Goal: Task Accomplishment & Management: Manage account settings

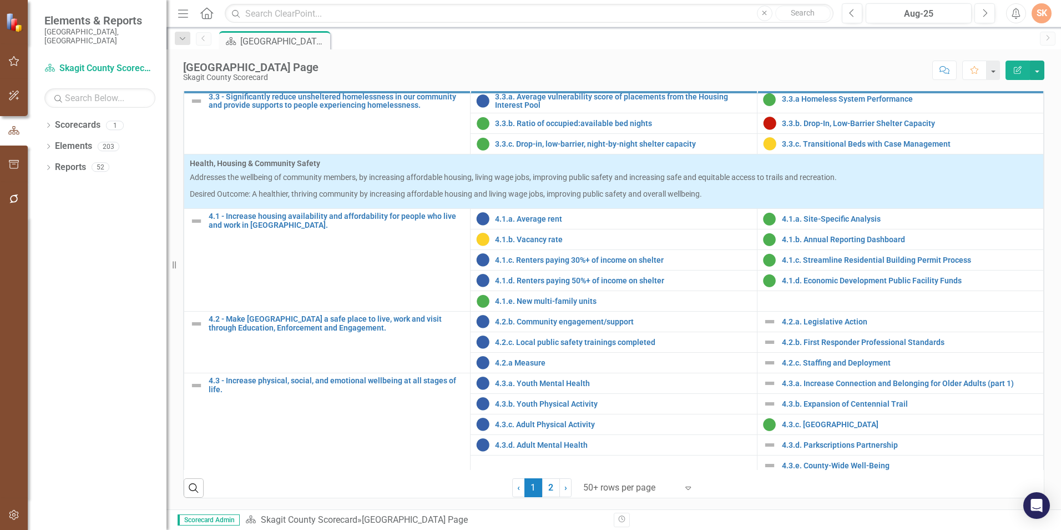
scroll to position [936, 0]
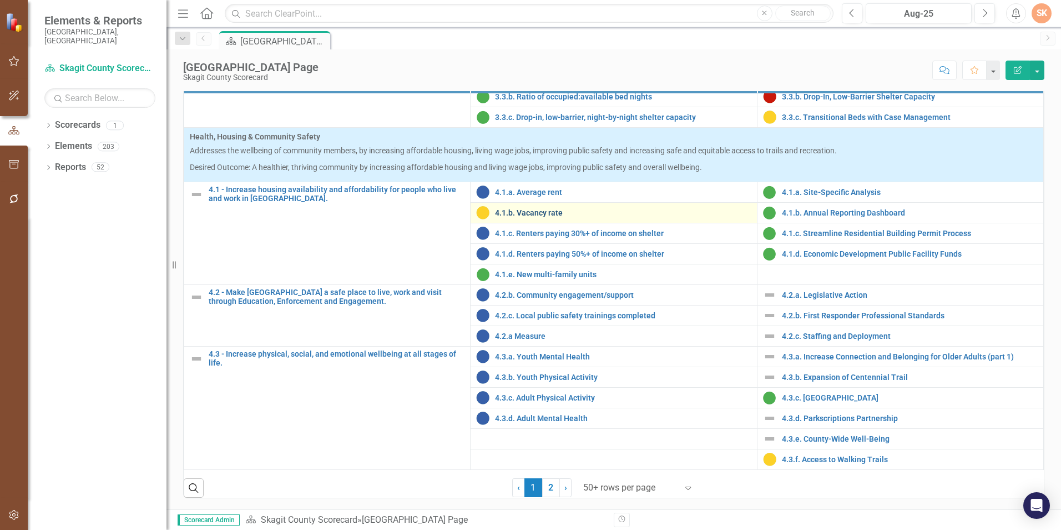
click at [552, 215] on link "4.1.b. Vacancy rate" at bounding box center [623, 213] width 256 height 8
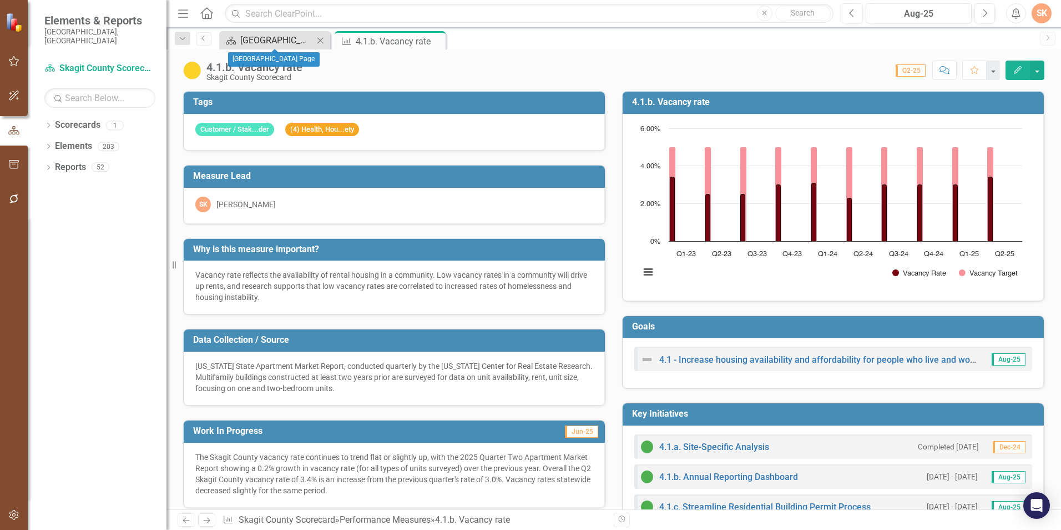
click at [274, 44] on div "[GEOGRAPHIC_DATA] Page" at bounding box center [276, 40] width 73 height 14
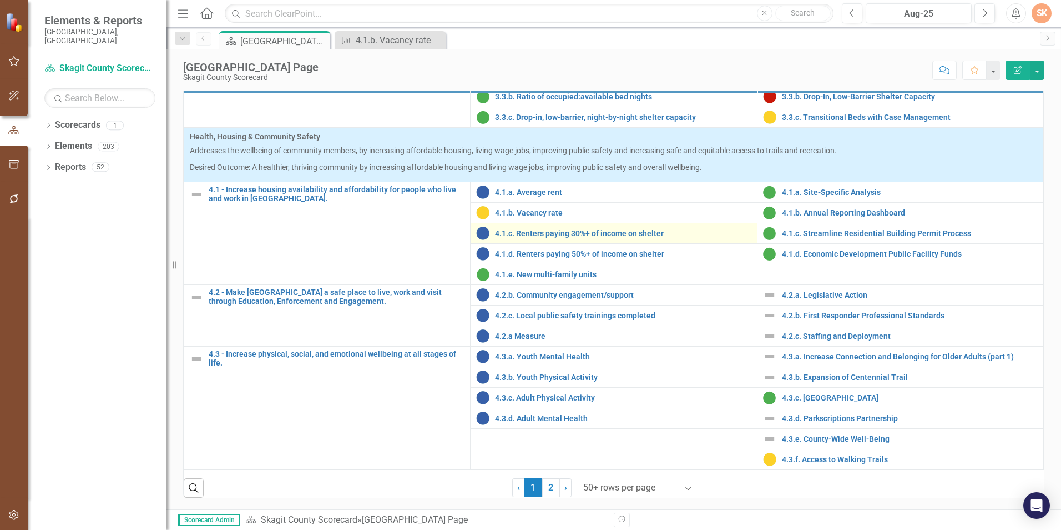
scroll to position [389, 0]
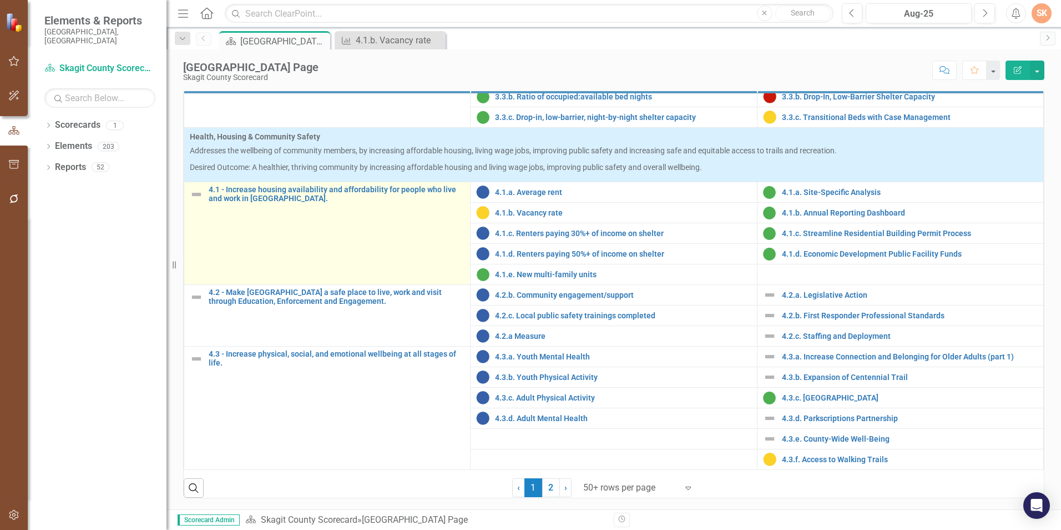
click at [381, 285] on td "4.1 - Increase housing availability and affordability for people who live and w…" at bounding box center [327, 233] width 286 height 103
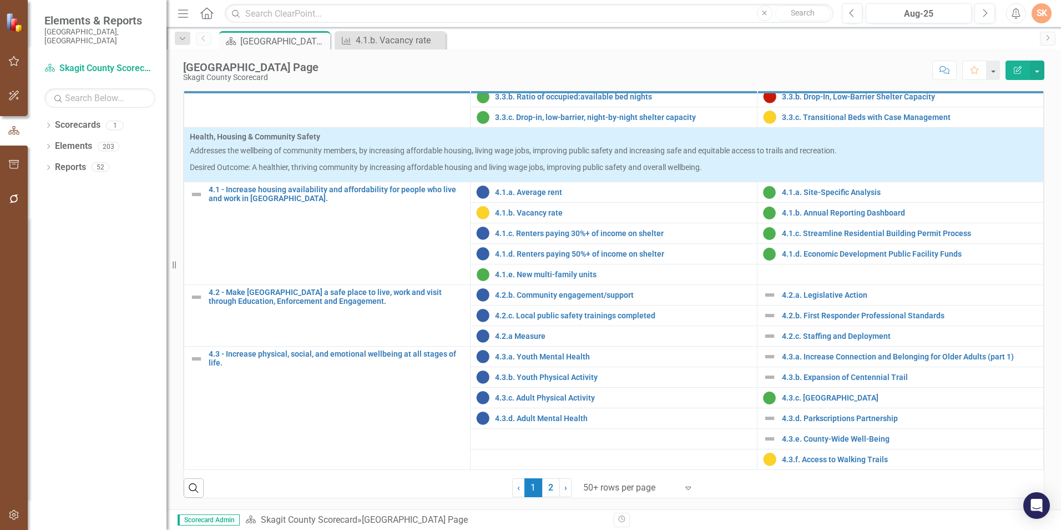
click at [120, 372] on div "Dropdown Scorecards 1 Skagit County Scorecard Dropdown Elements 203 Dropdown Go…" at bounding box center [97, 323] width 139 height 414
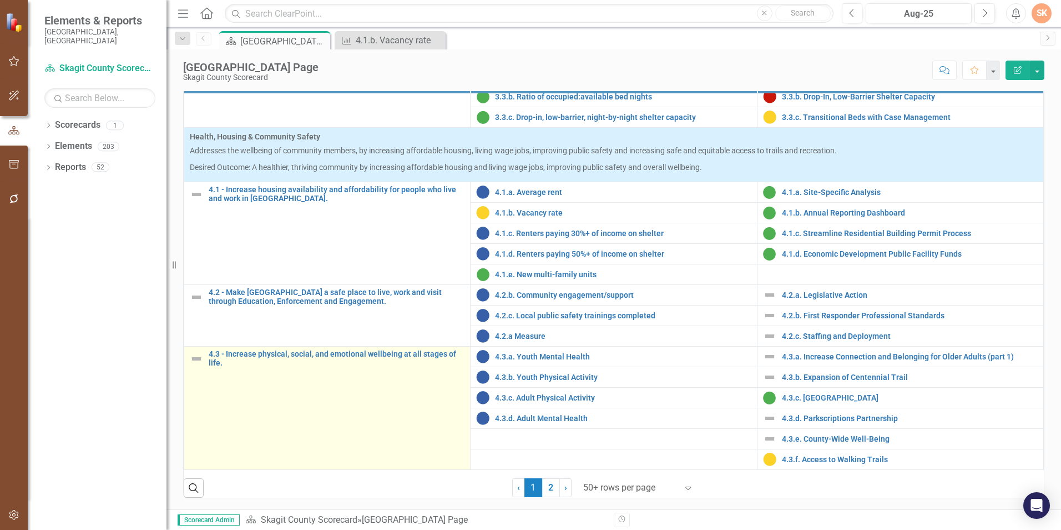
scroll to position [446, 0]
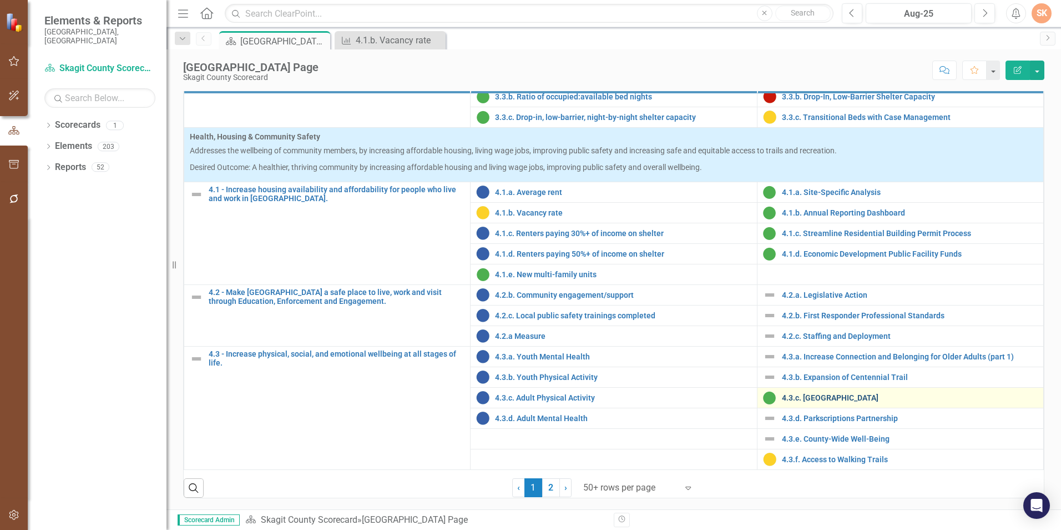
click at [843, 402] on link "4.3.c. [GEOGRAPHIC_DATA]" at bounding box center [910, 398] width 256 height 8
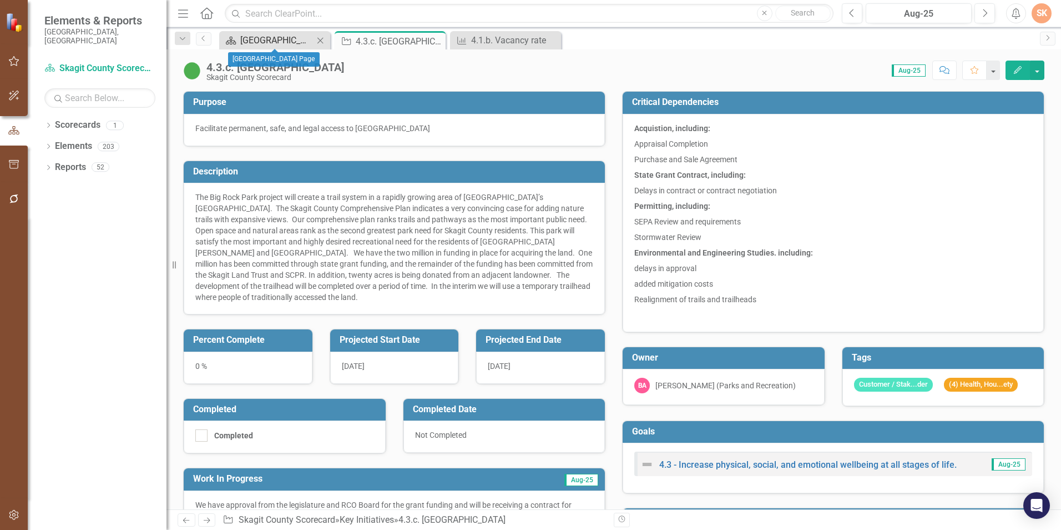
click at [283, 36] on div "[GEOGRAPHIC_DATA] Page" at bounding box center [276, 40] width 73 height 14
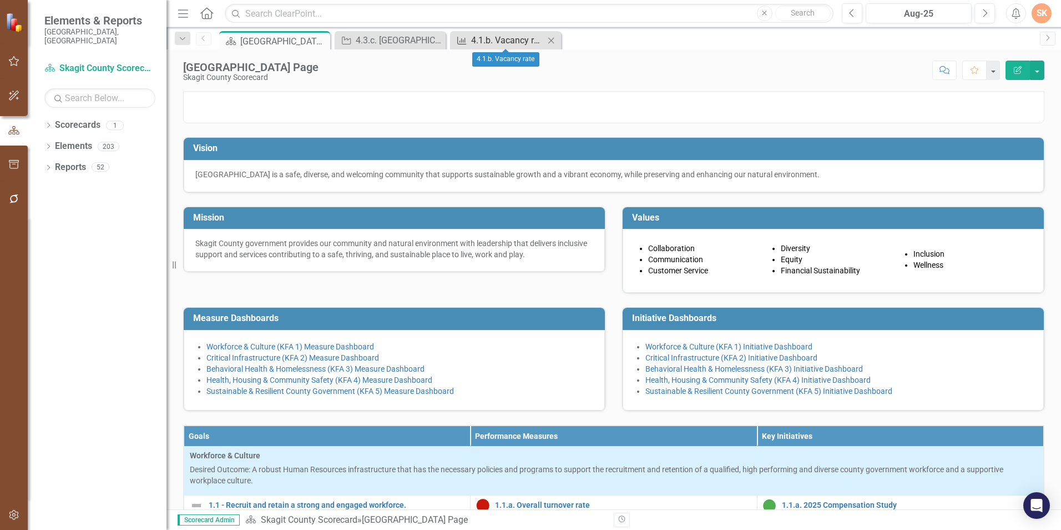
click at [474, 42] on div "4.1.b. Vacancy rate" at bounding box center [507, 40] width 73 height 14
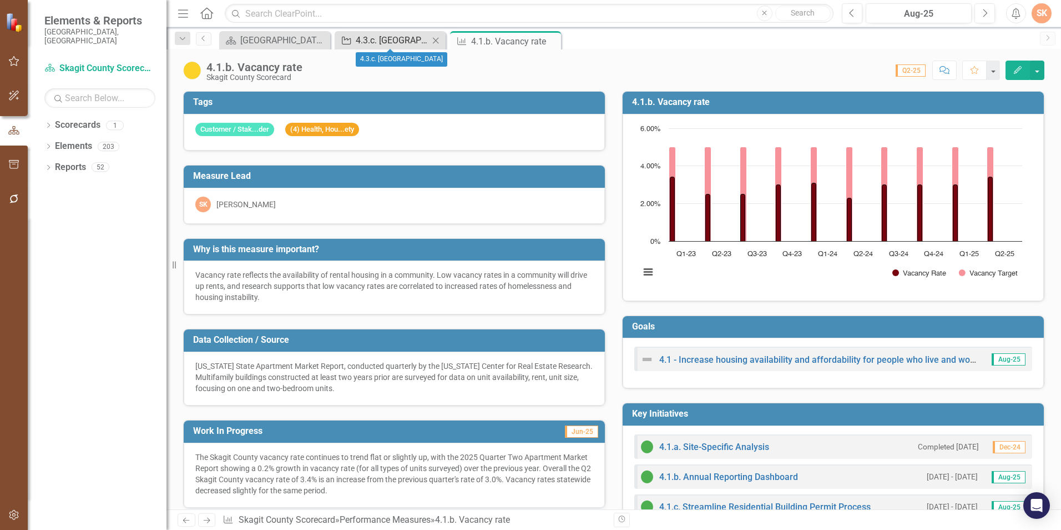
click at [403, 39] on div "4.3.c. [GEOGRAPHIC_DATA]" at bounding box center [392, 40] width 73 height 14
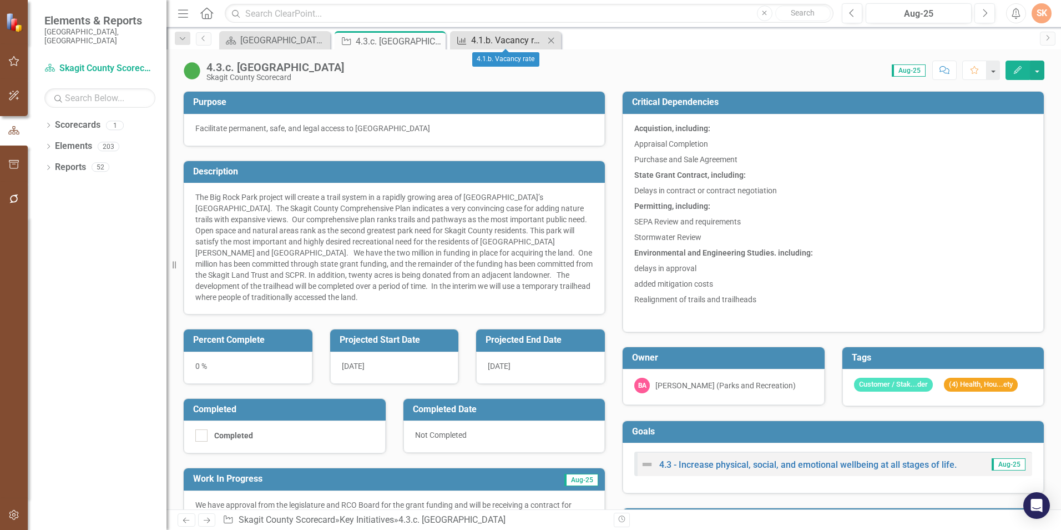
click at [520, 38] on div "4.1.b. Vacancy rate" at bounding box center [507, 40] width 73 height 14
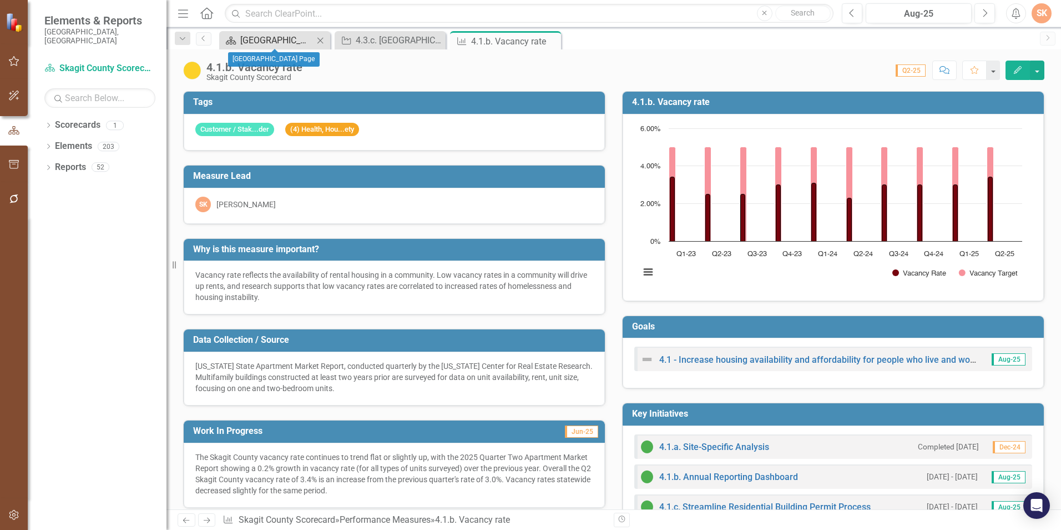
click at [249, 37] on div "[GEOGRAPHIC_DATA] Page" at bounding box center [276, 40] width 73 height 14
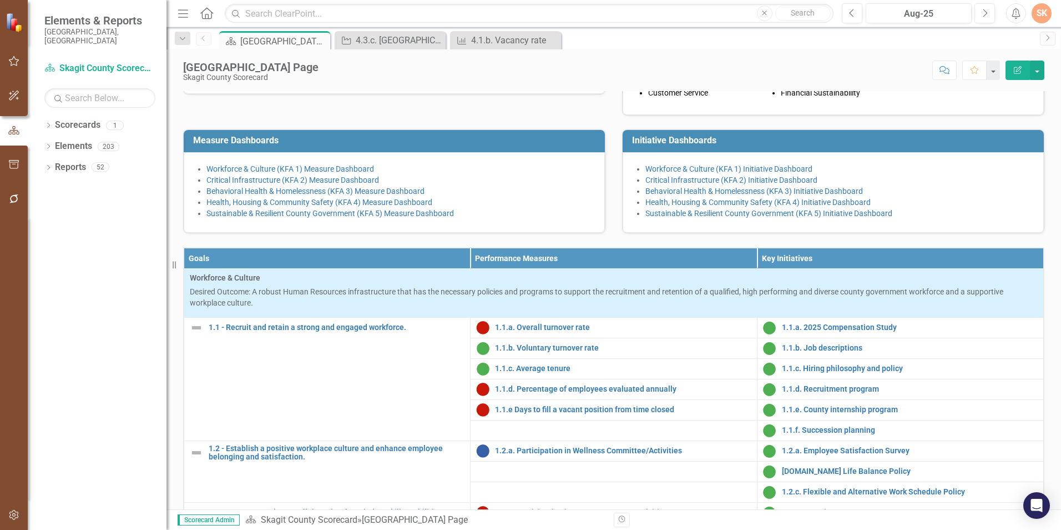
scroll to position [222, 0]
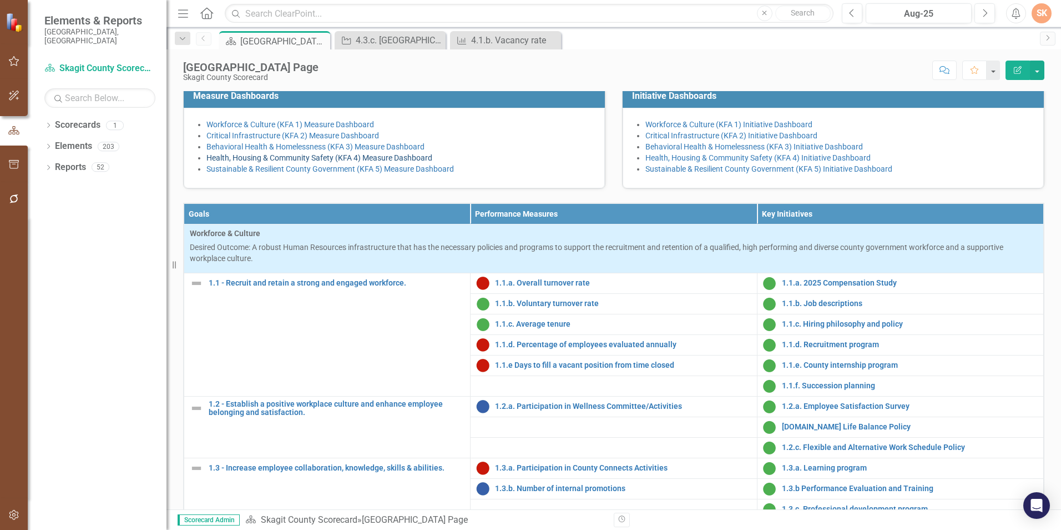
click at [374, 162] on link "Health, Housing & Community Safety (KFA 4) Measure Dashboard" at bounding box center [320, 157] width 226 height 9
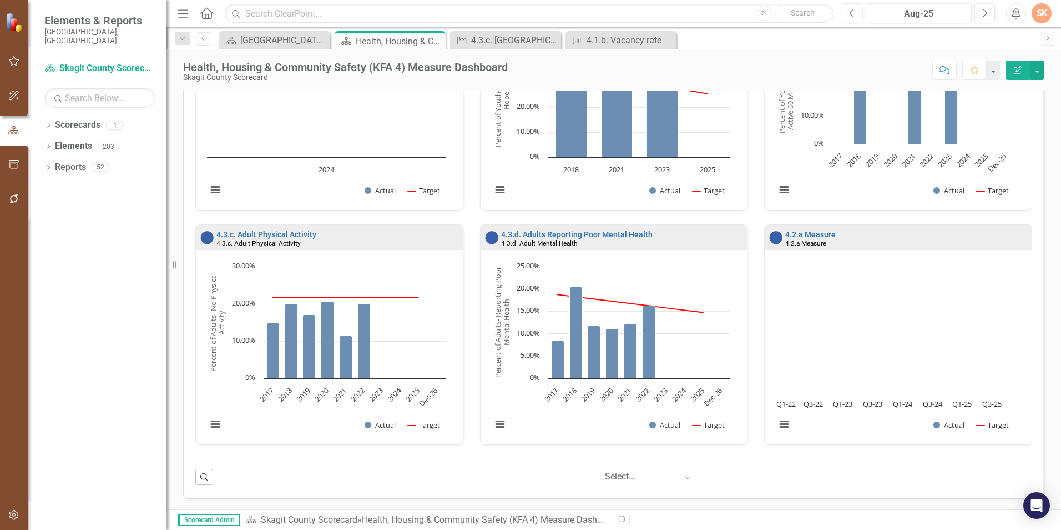
scroll to position [836, 0]
click at [283, 47] on div "Scorecard Skagit County Landing Page Close" at bounding box center [274, 40] width 111 height 18
click at [281, 41] on div "[GEOGRAPHIC_DATA] Page" at bounding box center [276, 40] width 73 height 14
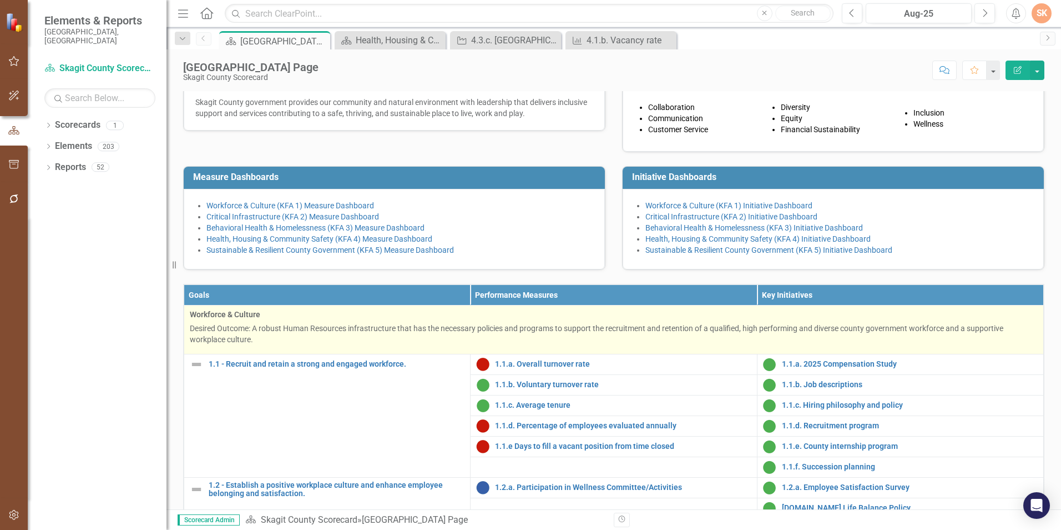
scroll to position [167, 0]
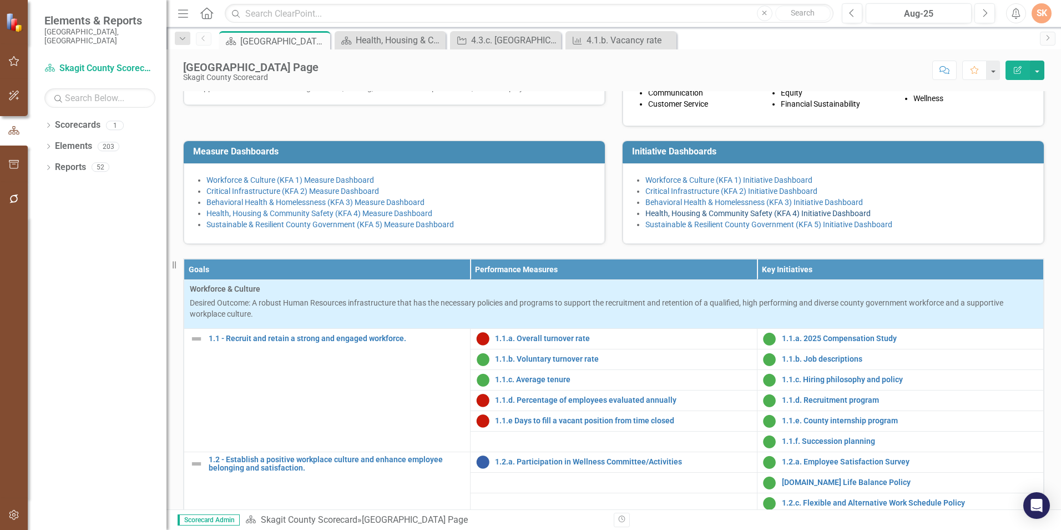
click at [759, 218] on link "Health, Housing & Community Safety (KFA 4) Initiative Dashboard" at bounding box center [758, 213] width 225 height 9
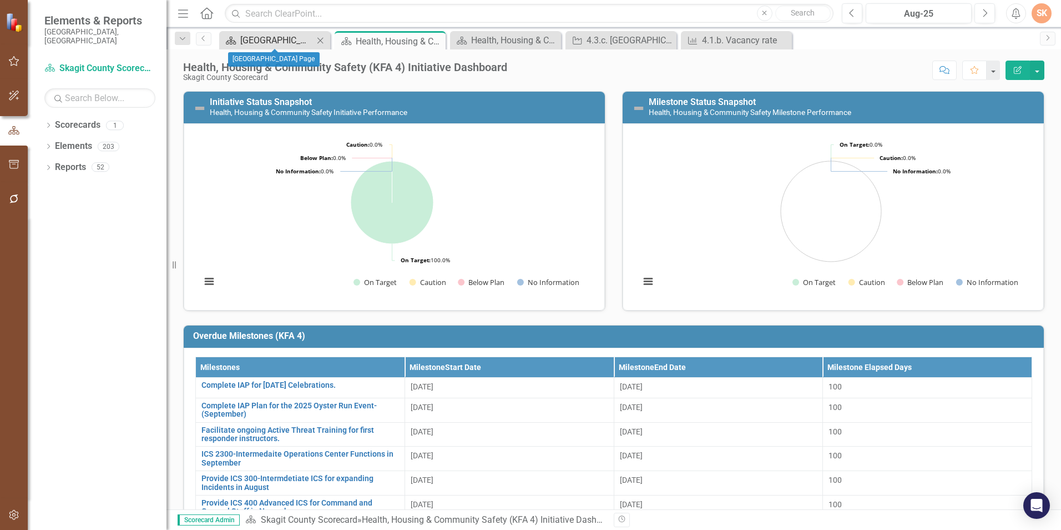
click at [280, 36] on div "[GEOGRAPHIC_DATA] Page" at bounding box center [276, 40] width 73 height 14
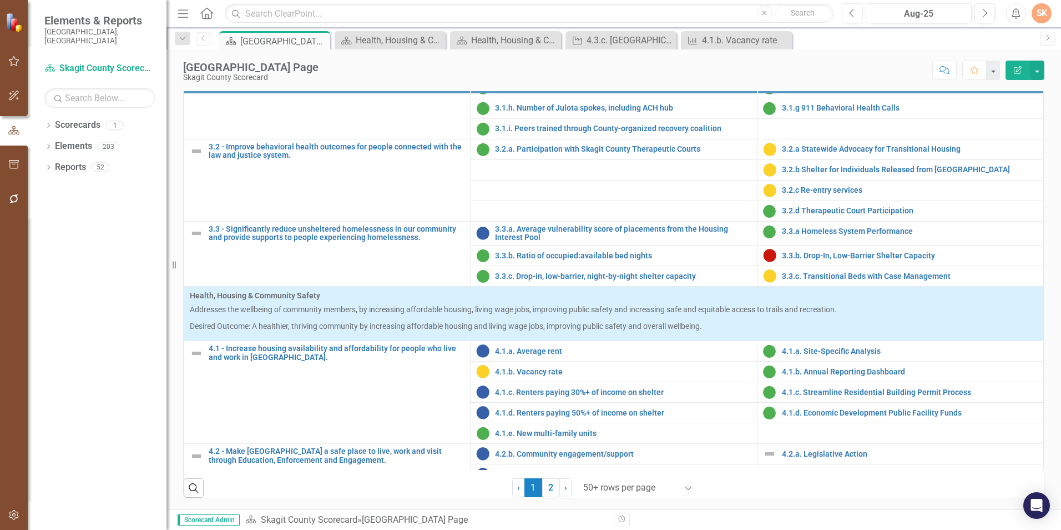
scroll to position [936, 0]
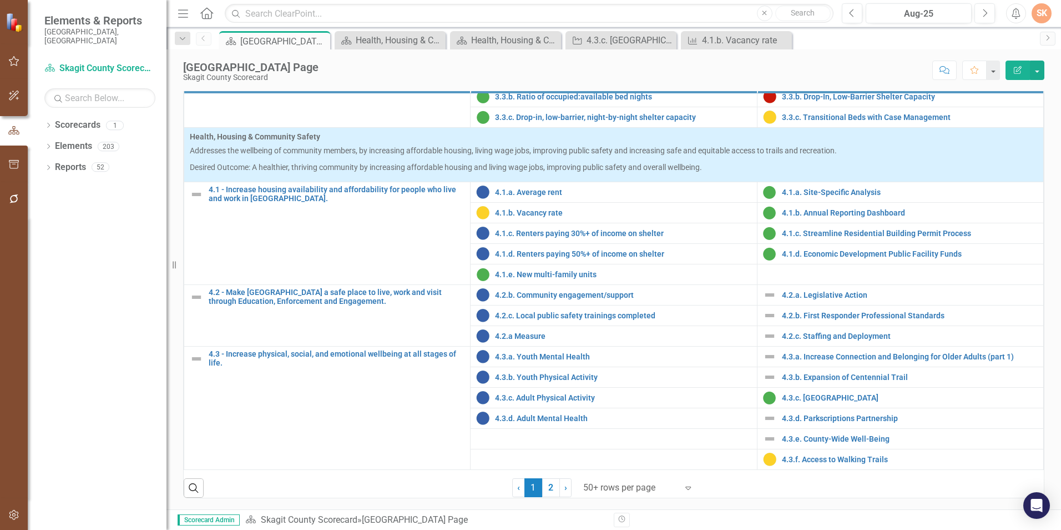
click at [390, 69] on div "Score: N/A Aug-25 Completed Comment Favorite Edit Report" at bounding box center [684, 70] width 721 height 19
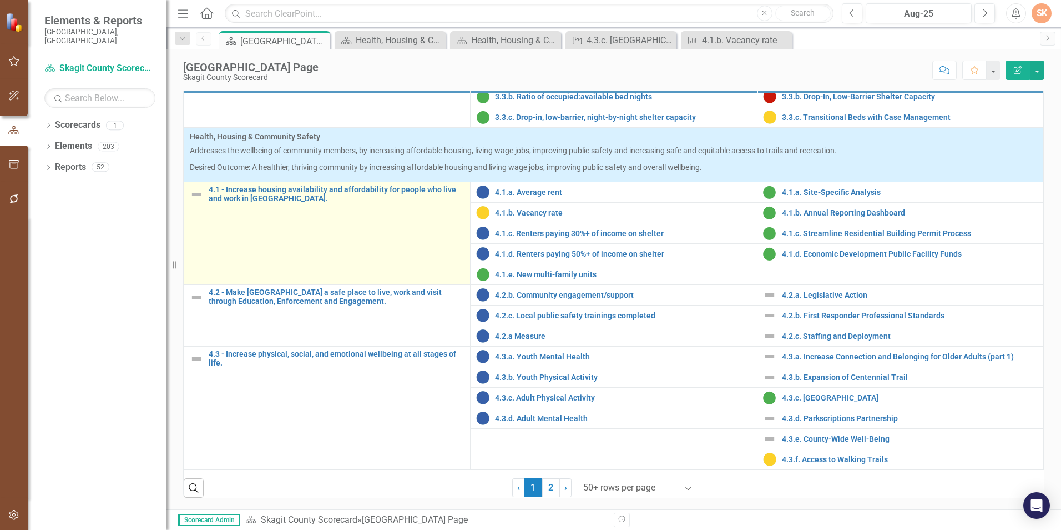
click at [282, 237] on td "4.1 - Increase housing availability and affordability for people who live and w…" at bounding box center [327, 233] width 286 height 103
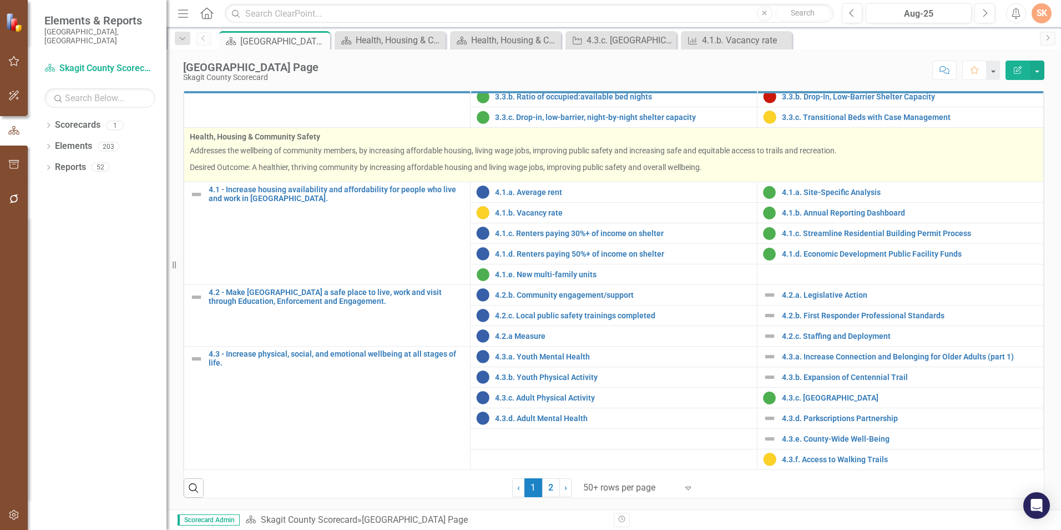
click at [289, 166] on p "Desired Outcome: A healthier, thriving community by increasing affordable housi…" at bounding box center [614, 167] width 848 height 11
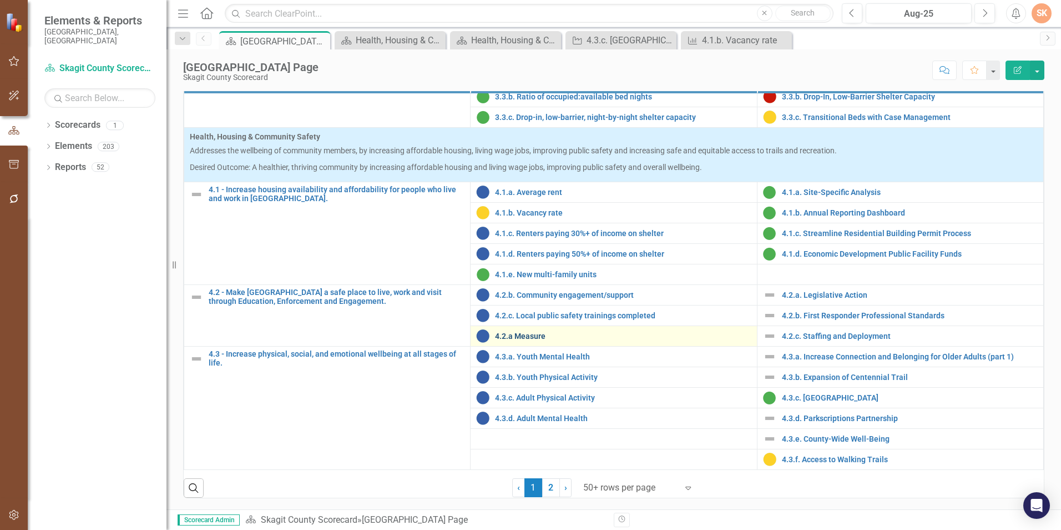
click at [539, 334] on link "4.2.a Measure" at bounding box center [623, 336] width 256 height 8
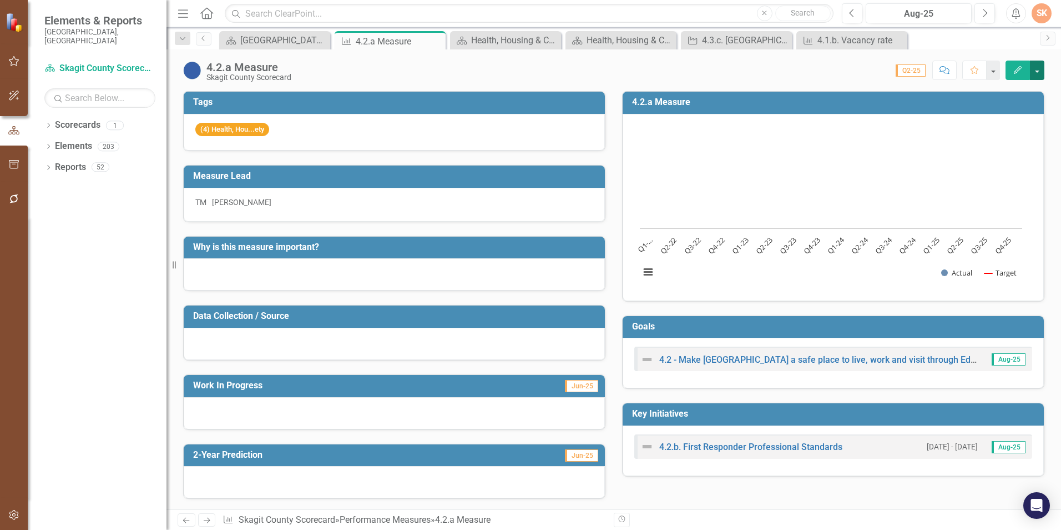
click at [1044, 68] on button "button" at bounding box center [1037, 70] width 14 height 19
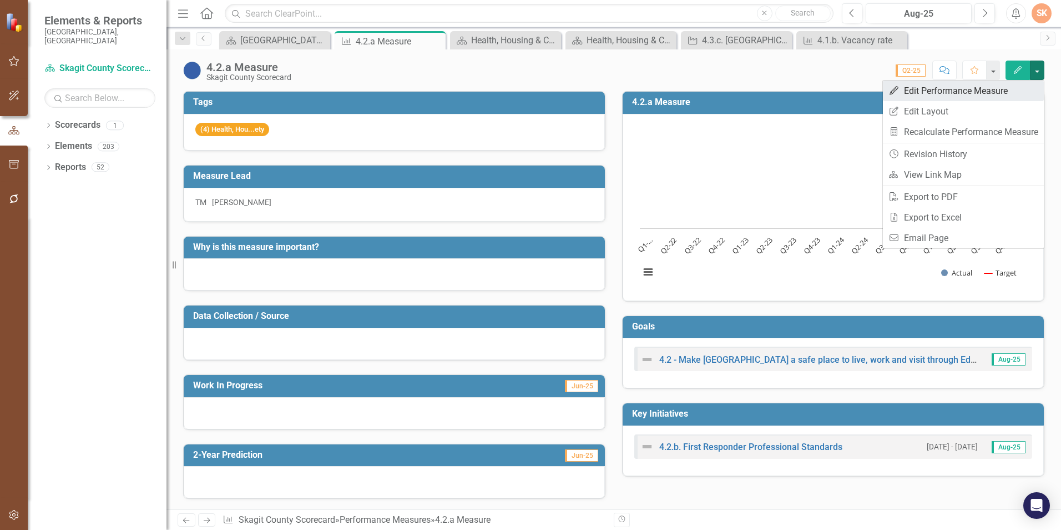
click at [1025, 98] on link "Edit Edit Performance Measure" at bounding box center [963, 90] width 161 height 21
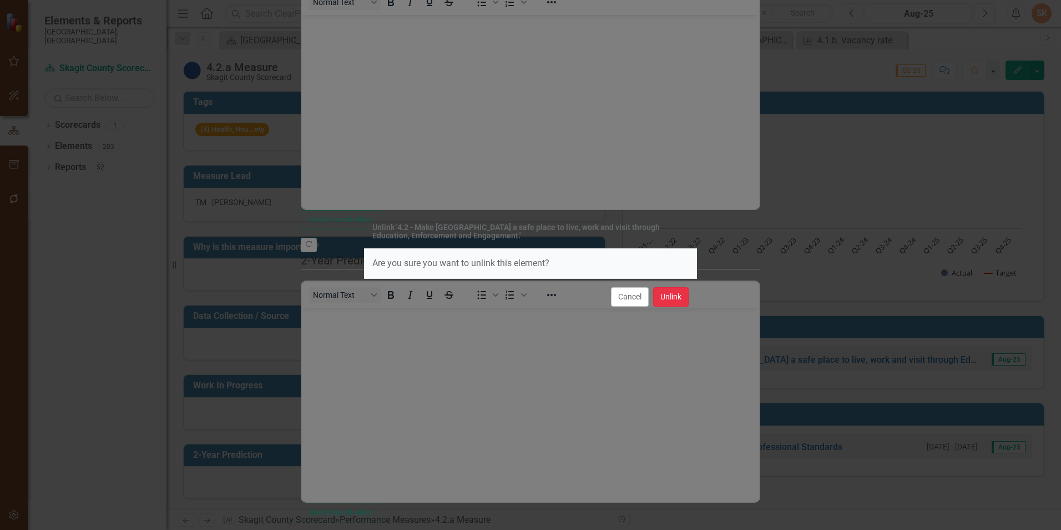
click at [680, 300] on button "Unlink" at bounding box center [671, 296] width 36 height 19
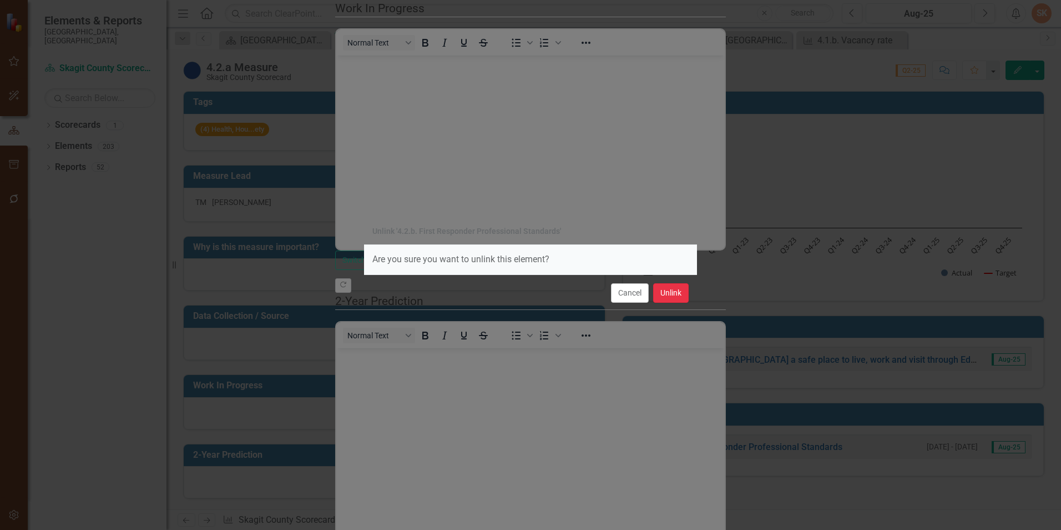
click at [683, 296] on button "Unlink" at bounding box center [671, 292] width 36 height 19
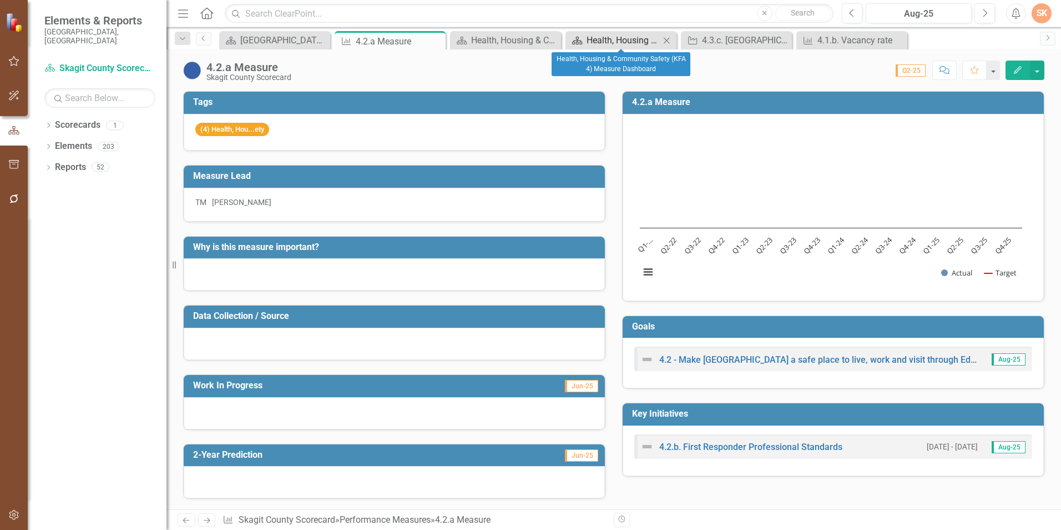
click at [611, 41] on div "Health, Housing & Community Safety (KFA 4) Measure Dashboard" at bounding box center [623, 40] width 73 height 14
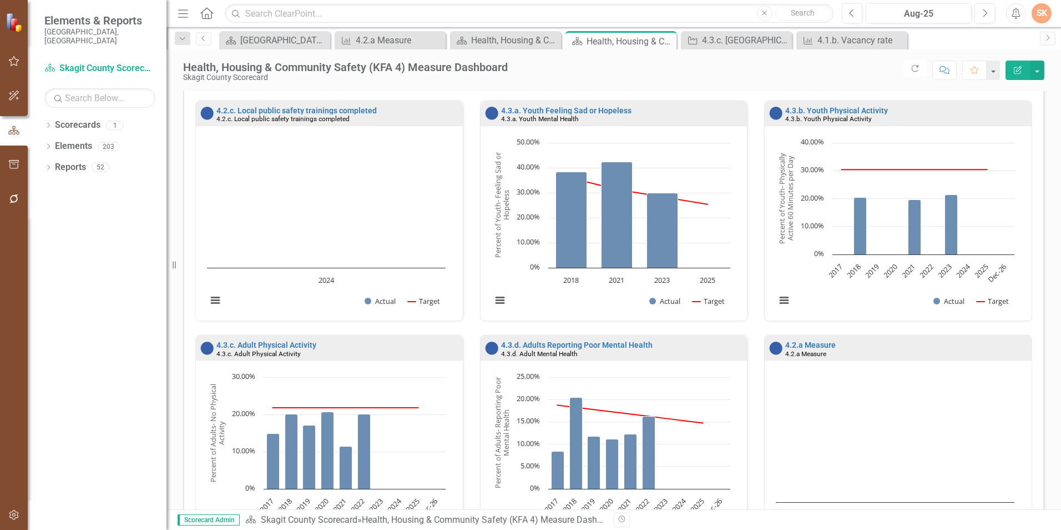
scroll to position [724, 0]
click at [919, 350] on div "4.2.a Measure" at bounding box center [908, 354] width 244 height 8
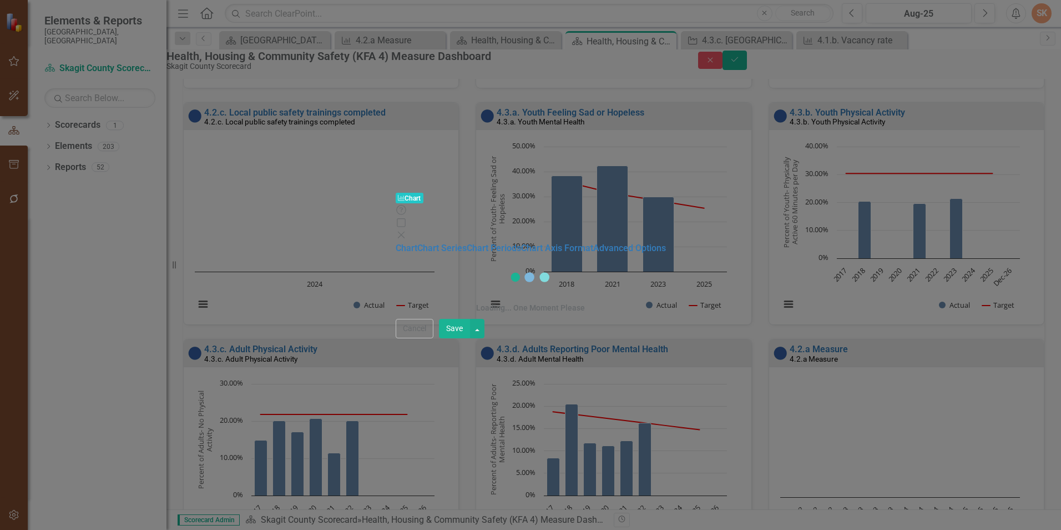
scroll to position [731, 0]
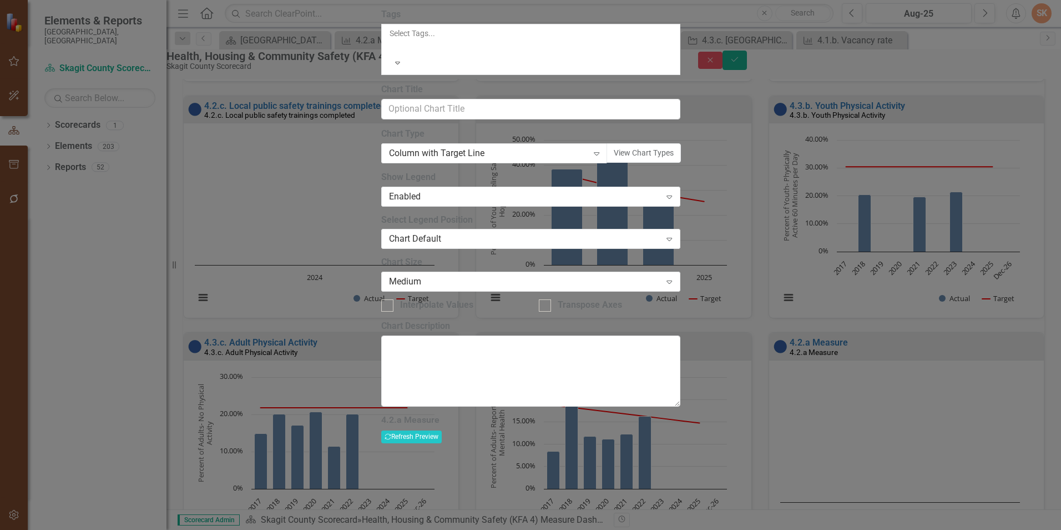
click at [407, 71] on div "Expand" at bounding box center [398, 62] width 19 height 17
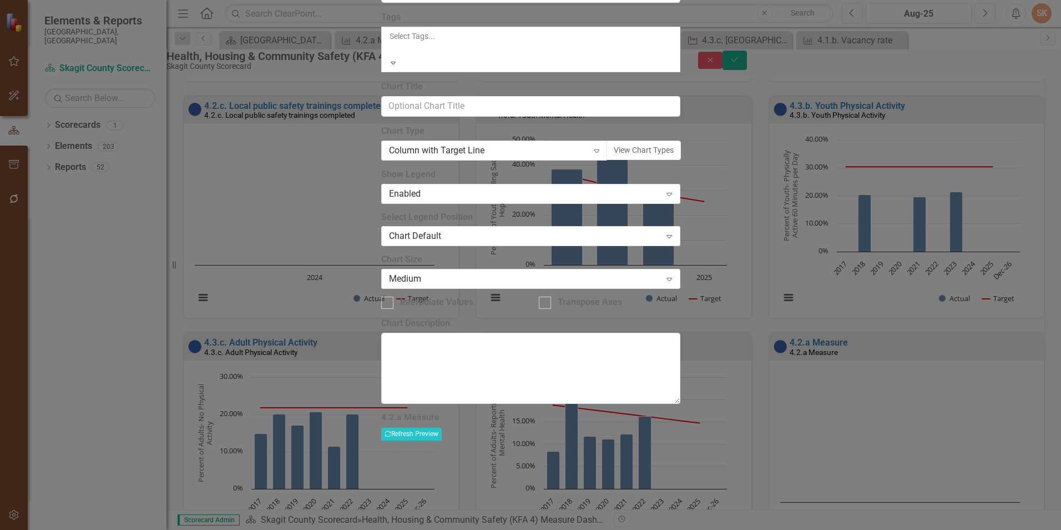
click at [399, 68] on div "Expand" at bounding box center [394, 62] width 10 height 11
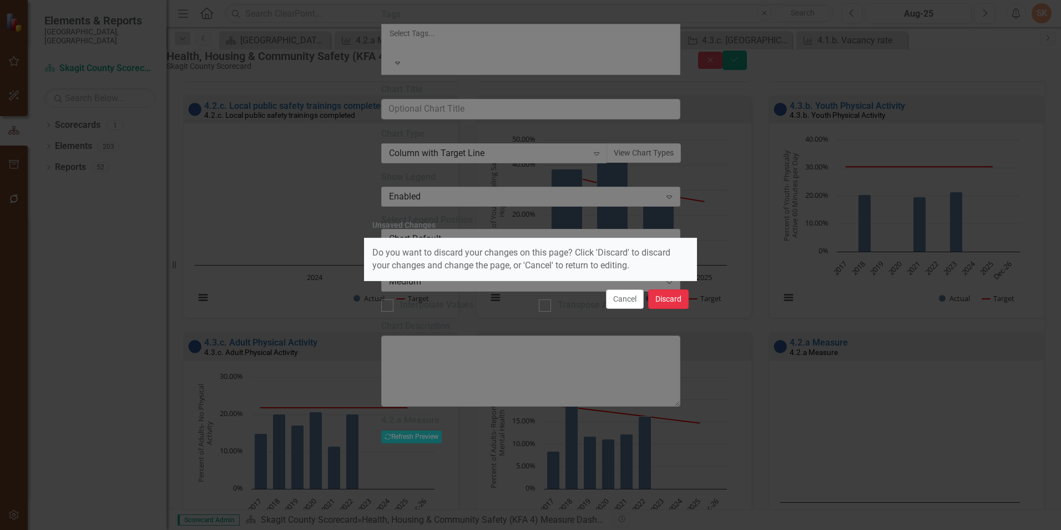
click at [661, 301] on button "Discard" at bounding box center [668, 298] width 41 height 19
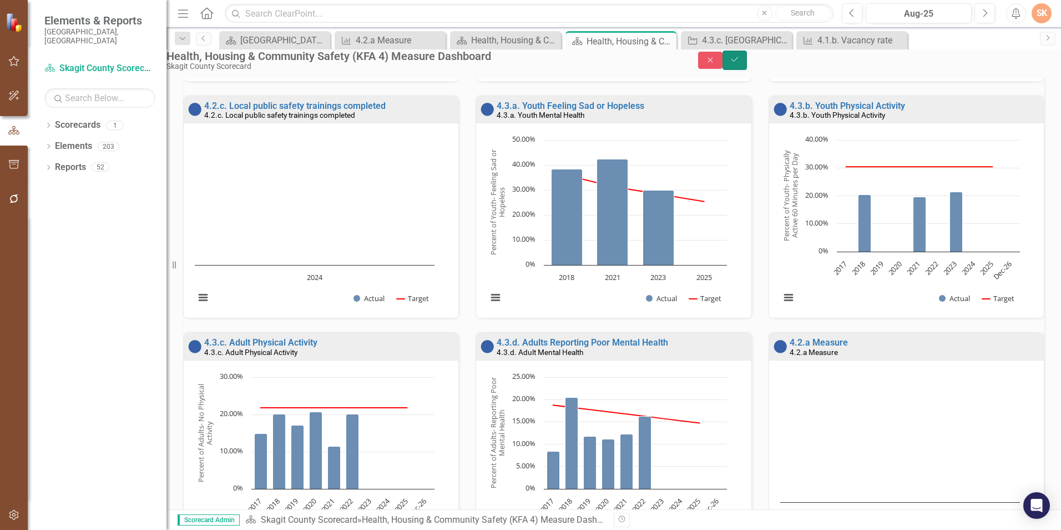
click at [747, 61] on button "Save" at bounding box center [735, 60] width 24 height 19
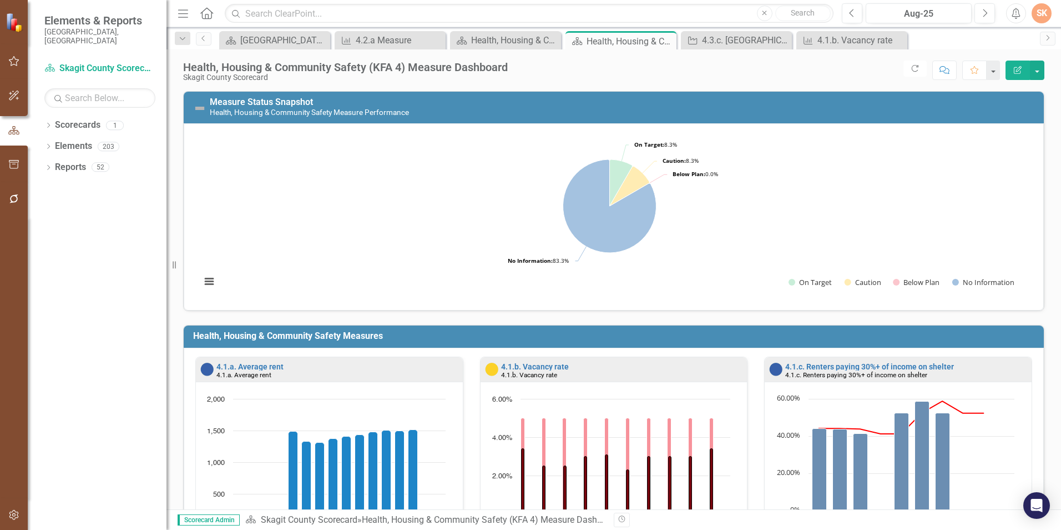
scroll to position [836, 0]
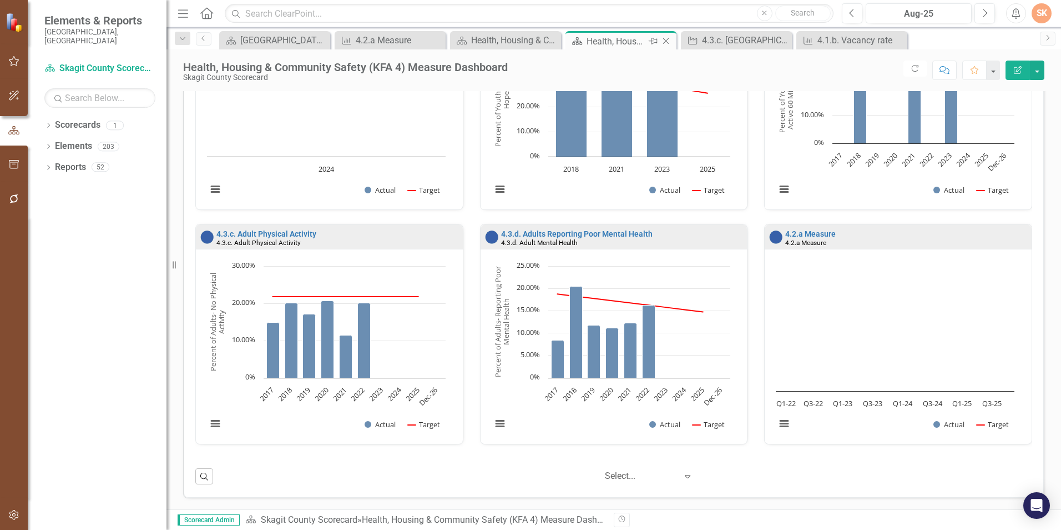
click at [668, 39] on icon "Close" at bounding box center [666, 41] width 11 height 9
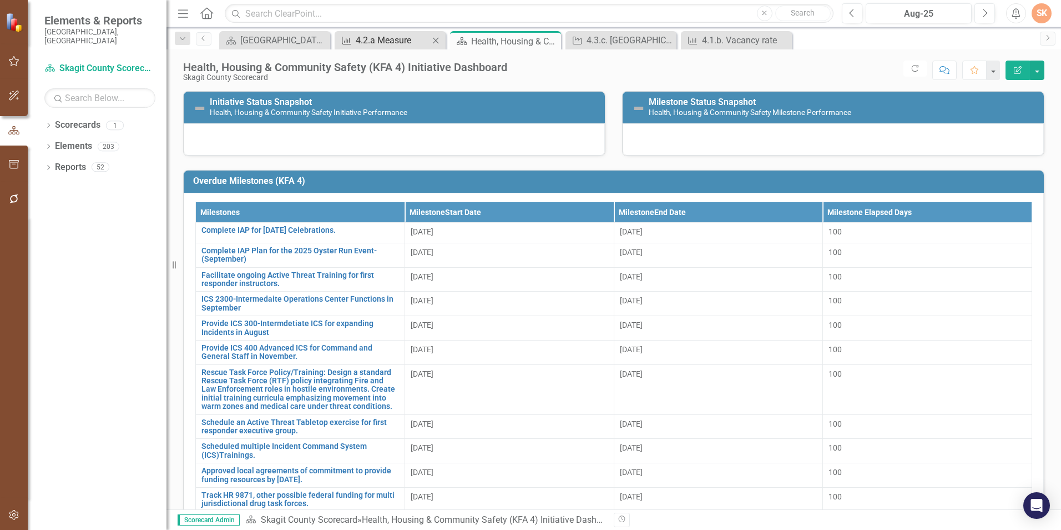
click at [411, 39] on div "4.2.a Measure" at bounding box center [392, 40] width 73 height 14
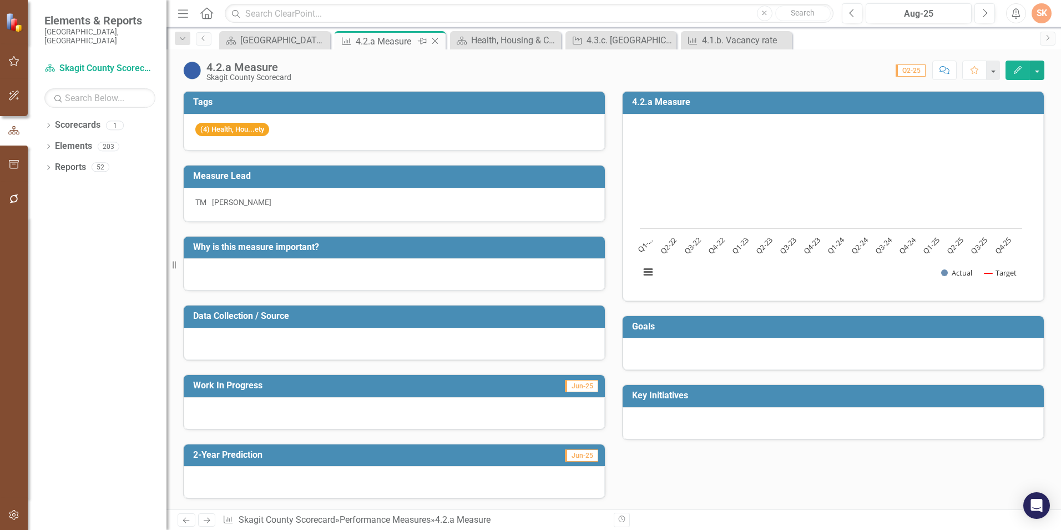
click at [436, 42] on icon at bounding box center [435, 41] width 6 height 6
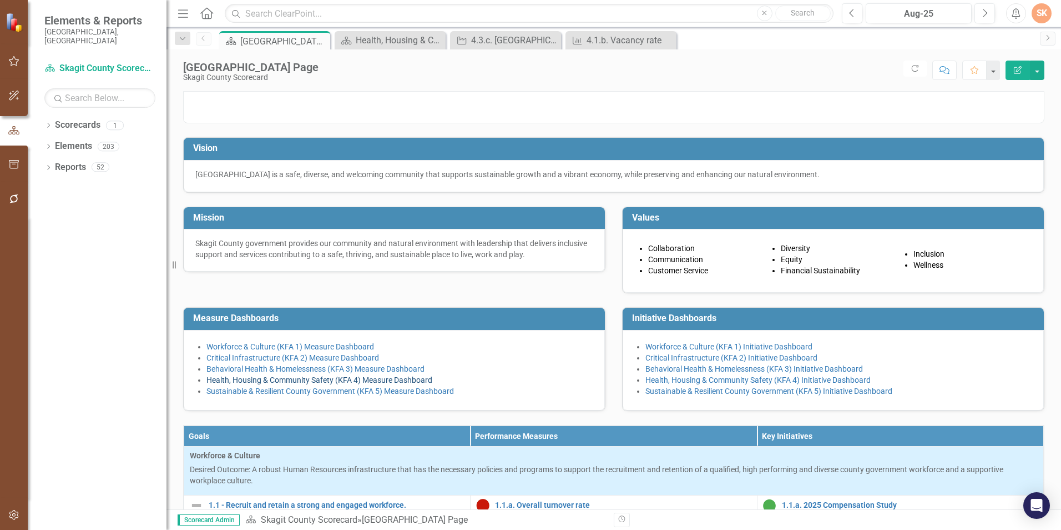
click at [363, 384] on link "Health, Housing & Community Safety (KFA 4) Measure Dashboard" at bounding box center [320, 379] width 226 height 9
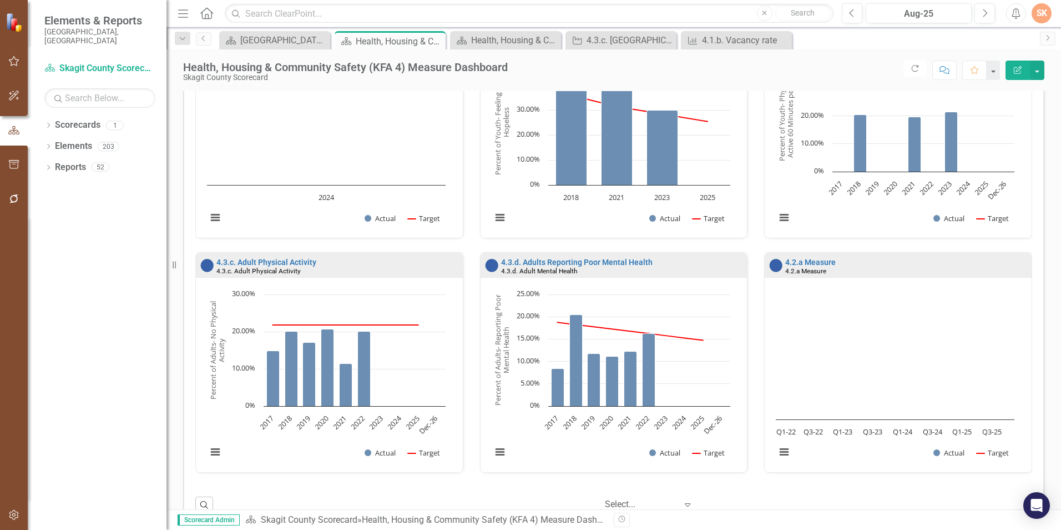
scroll to position [836, 0]
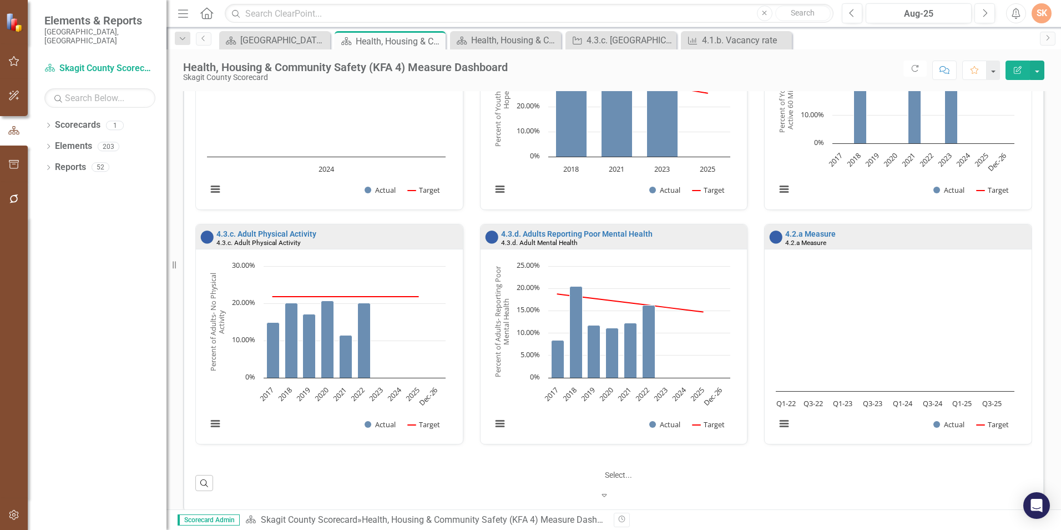
click at [674, 479] on div "Select..." at bounding box center [650, 475] width 100 height 18
click at [831, 469] on div "‹ Previous 1 (current) › Next 5 results available. Use Up and Down to choose op…" at bounding box center [626, 482] width 814 height 33
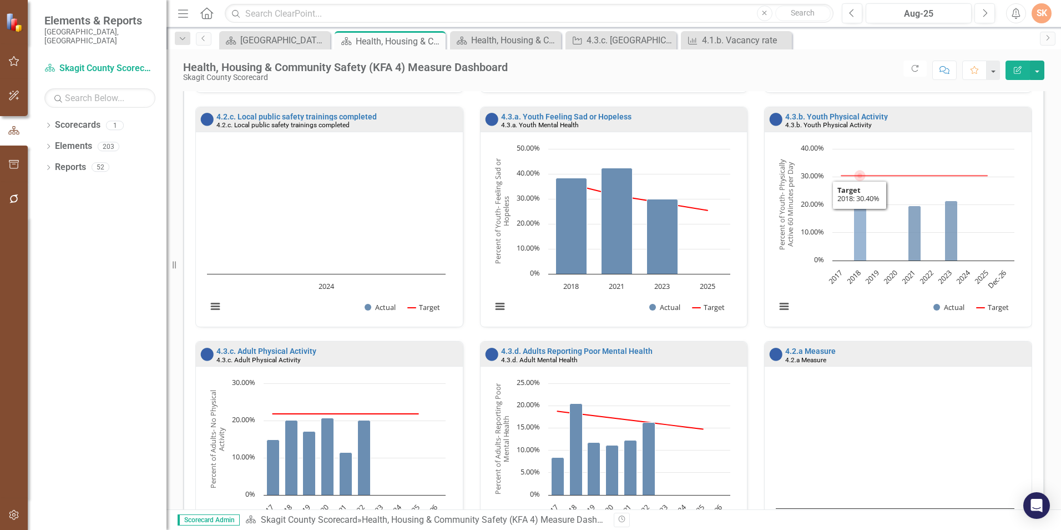
scroll to position [669, 0]
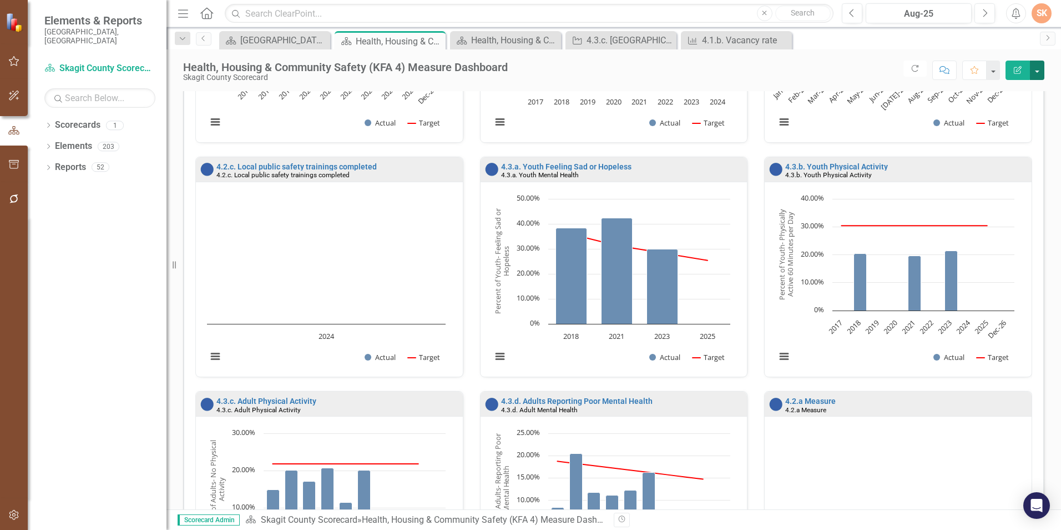
click at [1042, 66] on button "button" at bounding box center [1037, 70] width 14 height 19
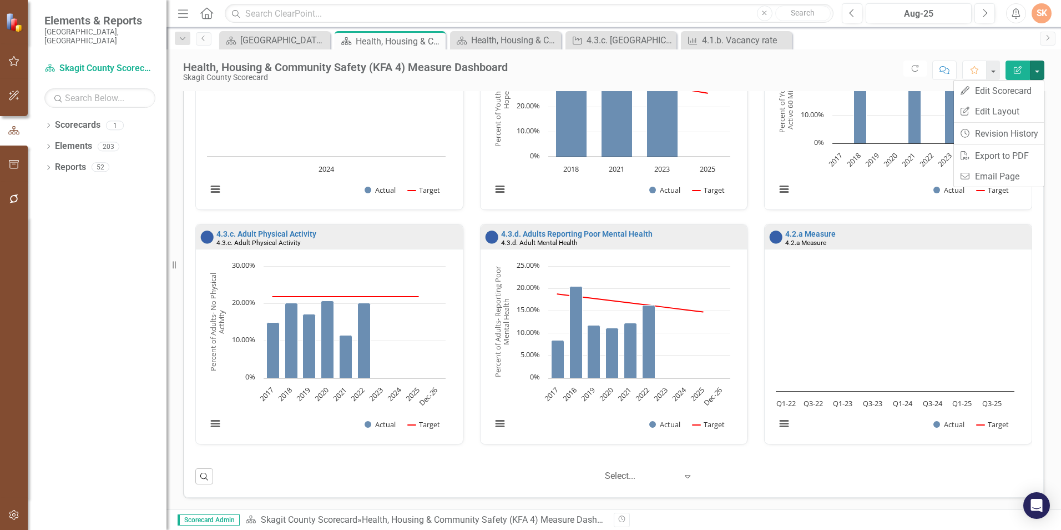
scroll to position [0, 0]
click at [682, 476] on icon "Expand" at bounding box center [687, 476] width 11 height 9
click at [865, 468] on div "‹ Previous 1 (current) › Next 5 results available. Use Up and Down to choose op…" at bounding box center [626, 483] width 814 height 33
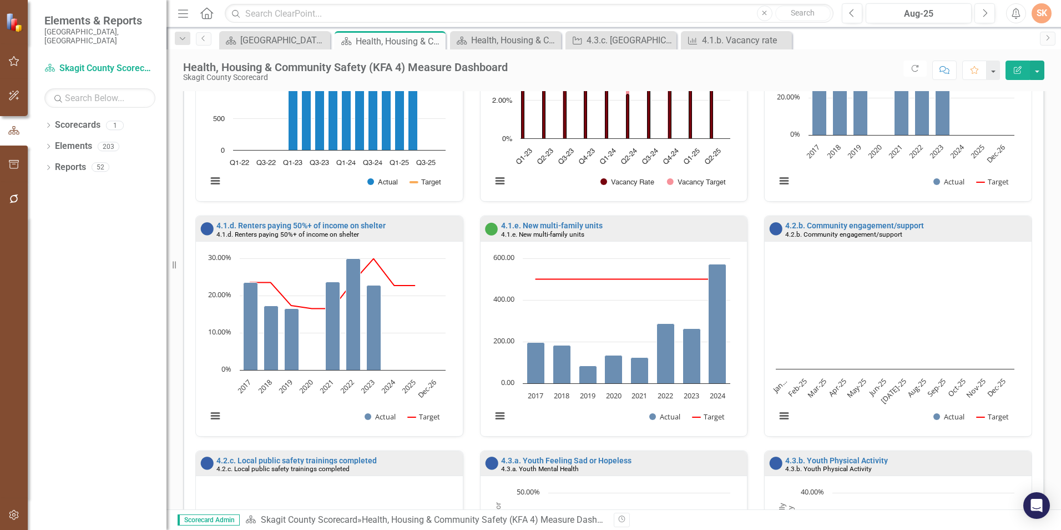
scroll to position [391, 0]
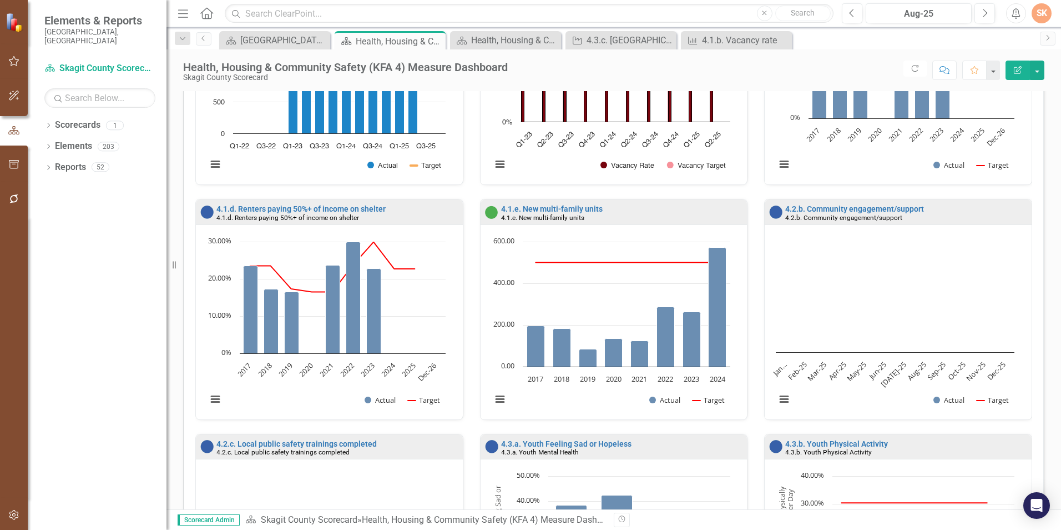
click at [686, 215] on div "4.1.e. New multi-family units" at bounding box center [623, 217] width 244 height 8
drag, startPoint x: 686, startPoint y: 215, endPoint x: 974, endPoint y: 320, distance: 306.6
click at [1040, 333] on div "Health, Housing & Community Safety Measures 4.1.a. Average rent 4.1.a. Average …" at bounding box center [614, 431] width 878 height 1023
click at [575, 212] on link "4.1.e. New multi-family units" at bounding box center [552, 208] width 102 height 9
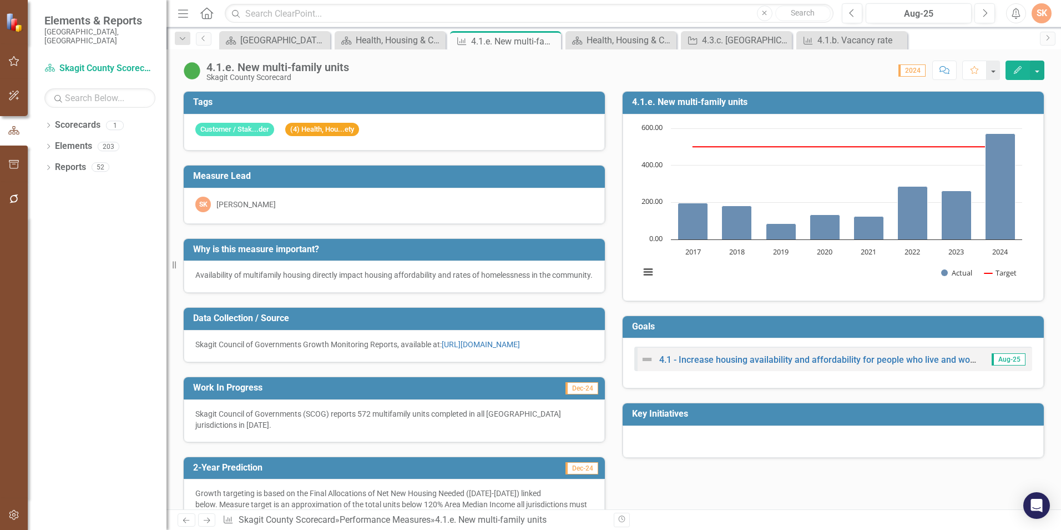
click at [829, 100] on h3 "4.1.e. New multi-family units" at bounding box center [835, 102] width 406 height 10
drag, startPoint x: 828, startPoint y: 100, endPoint x: 816, endPoint y: 310, distance: 210.2
click at [816, 310] on div "Goals 4.1 - Increase housing availability and affordability for people who live…" at bounding box center [833, 345] width 439 height 88
click at [773, 95] on td "4.1.e. New multi-family units" at bounding box center [835, 103] width 406 height 18
click at [1039, 68] on button "button" at bounding box center [1037, 70] width 14 height 19
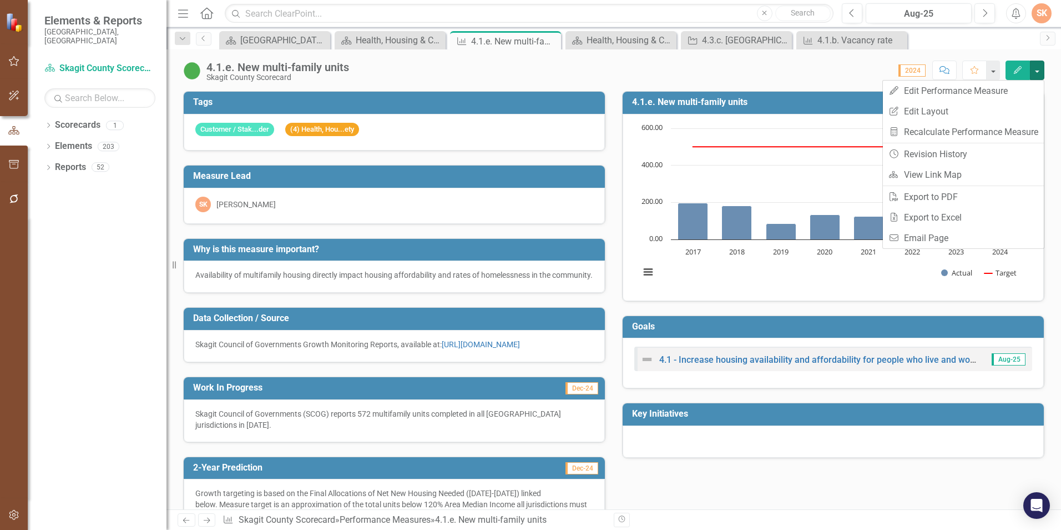
click at [829, 66] on div "Score: 0.00 2024 Completed Comment Favorite Edit" at bounding box center [700, 70] width 690 height 19
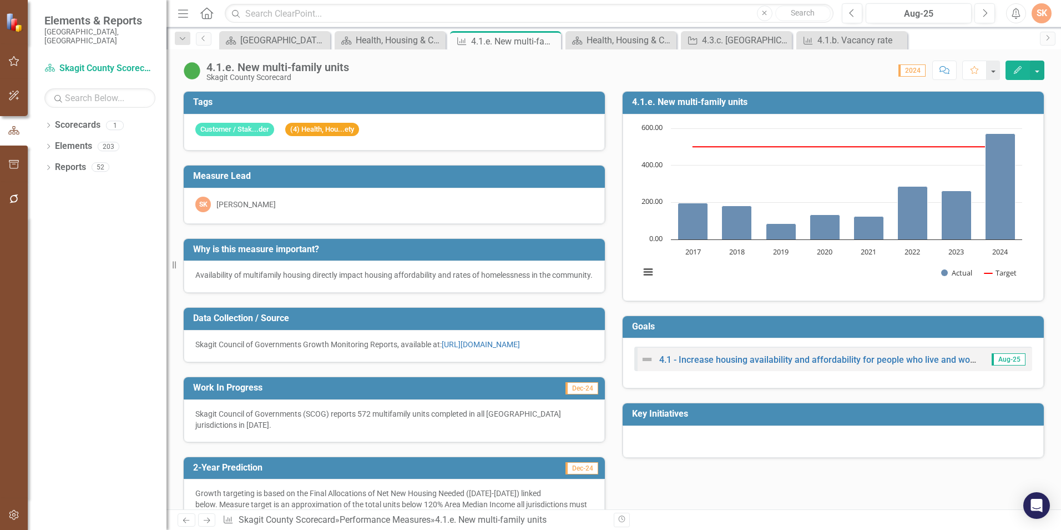
click at [757, 100] on h3 "4.1.e. New multi-family units" at bounding box center [835, 102] width 406 height 10
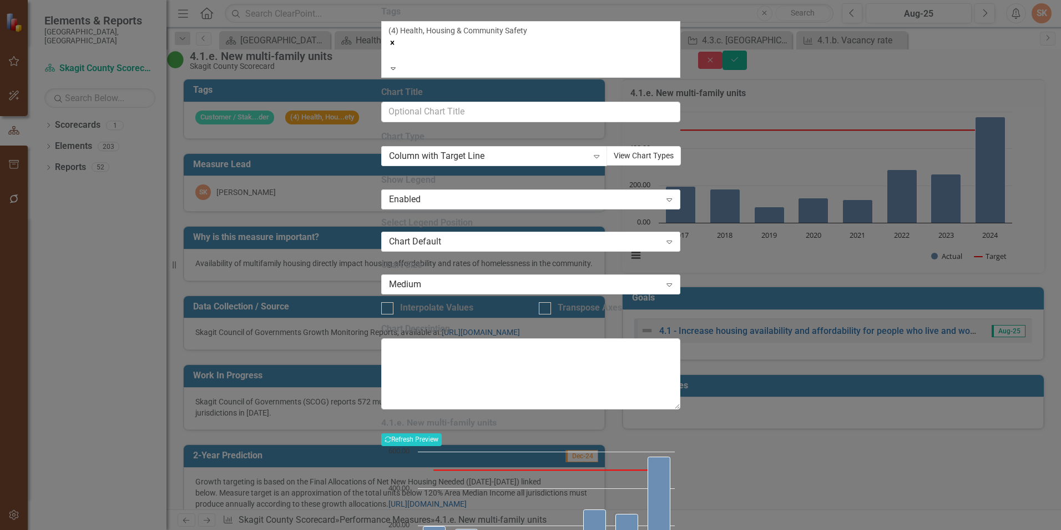
click at [661, 165] on button "View Chart Types" at bounding box center [644, 155] width 74 height 19
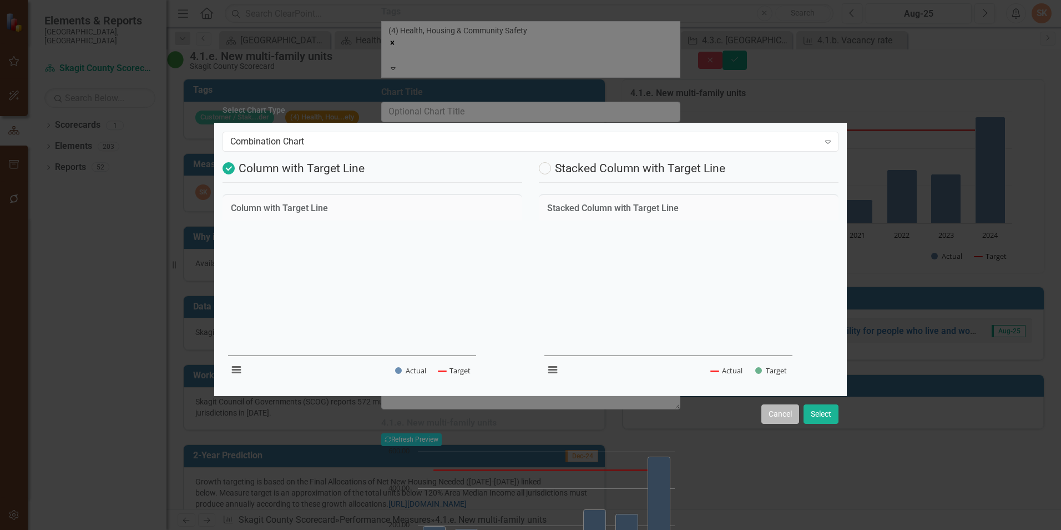
click at [775, 424] on button "Cancel" at bounding box center [781, 413] width 38 height 19
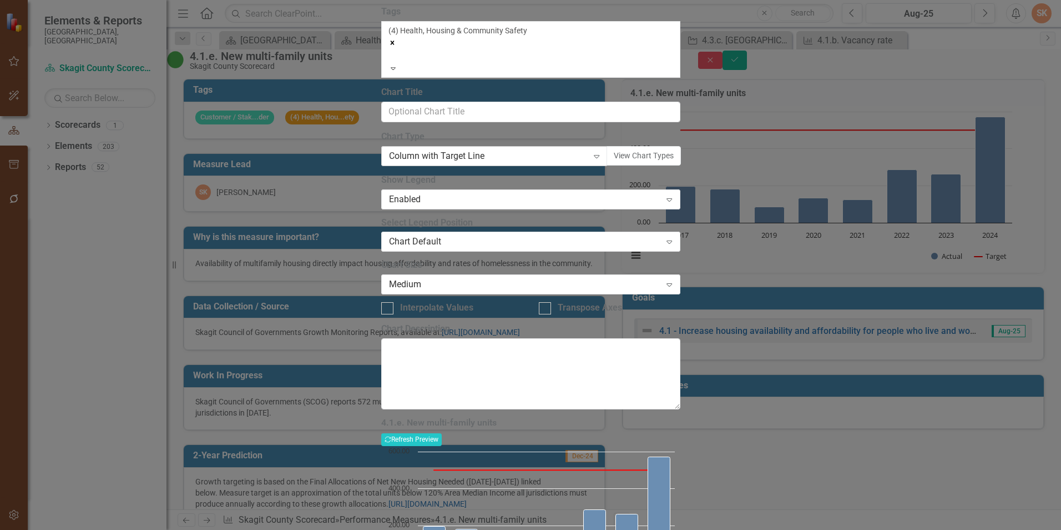
click at [602, 160] on icon "Expand" at bounding box center [596, 156] width 11 height 9
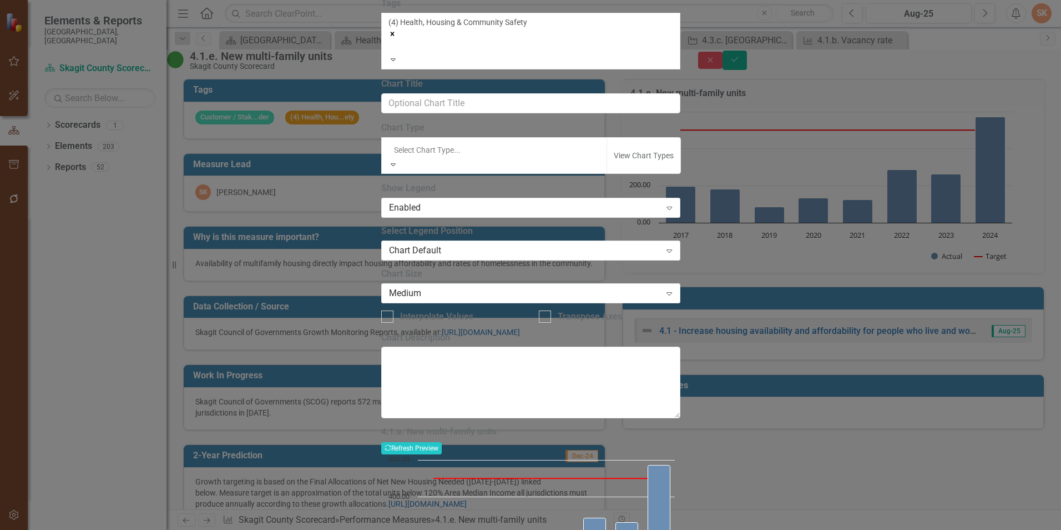
scroll to position [672, 0]
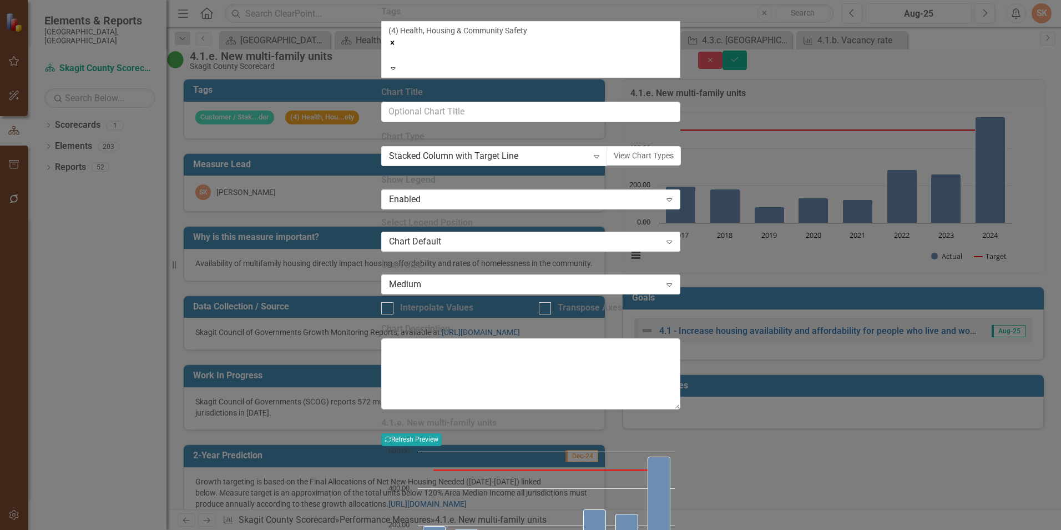
click at [442, 433] on button "Recalculate Refresh Preview" at bounding box center [411, 439] width 61 height 12
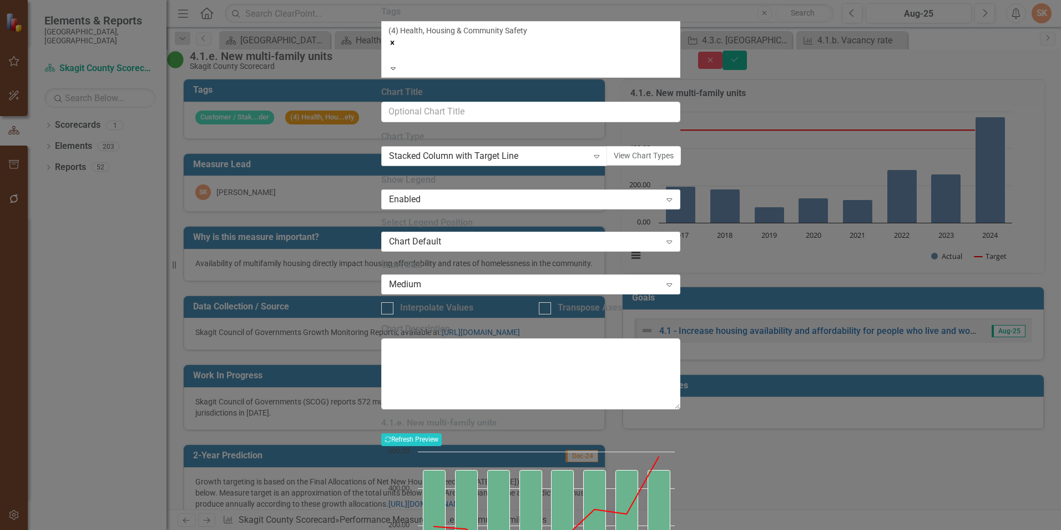
click at [600, 158] on icon at bounding box center [597, 156] width 6 height 3
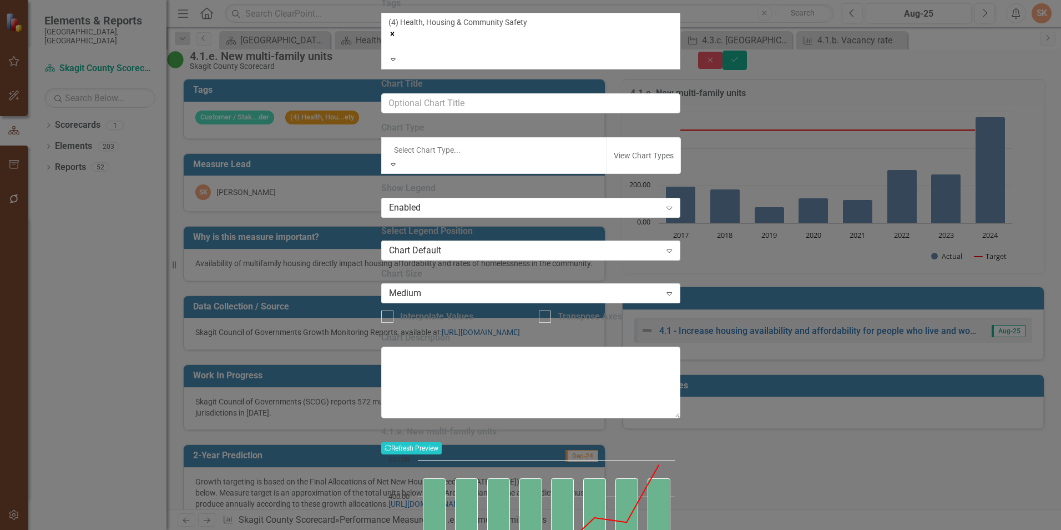
scroll to position [468, 0]
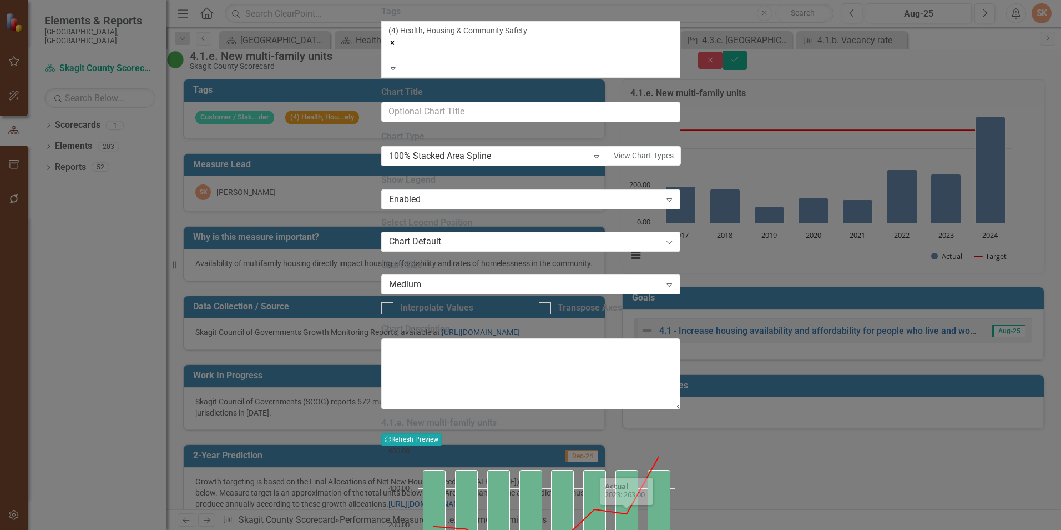
click at [442, 433] on button "Recalculate Refresh Preview" at bounding box center [411, 439] width 61 height 12
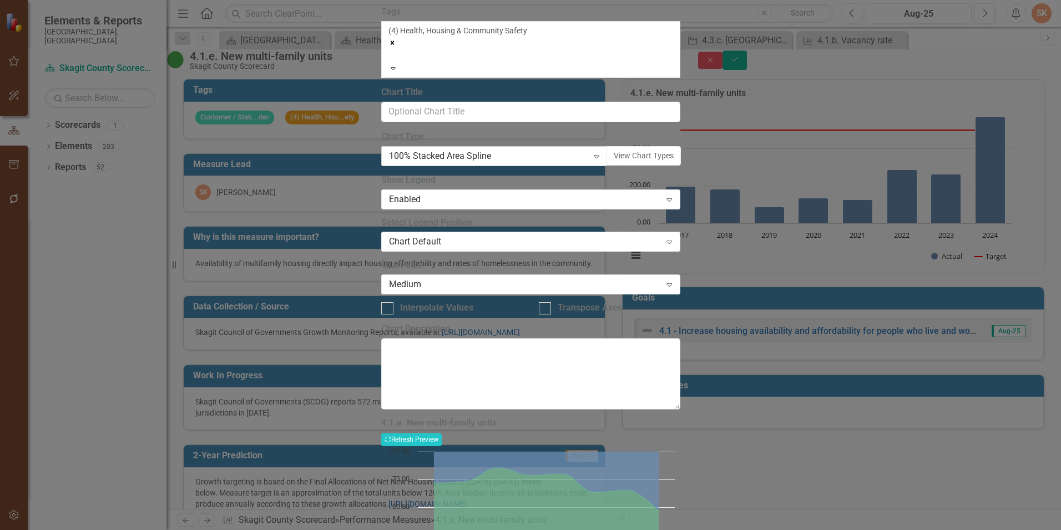
click at [602, 160] on icon "Expand" at bounding box center [596, 156] width 11 height 9
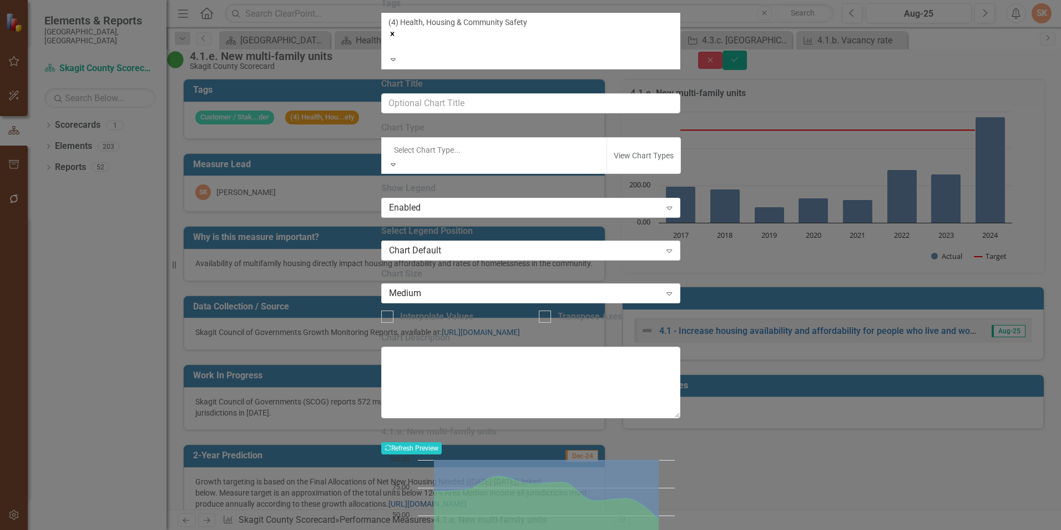
scroll to position [475, 0]
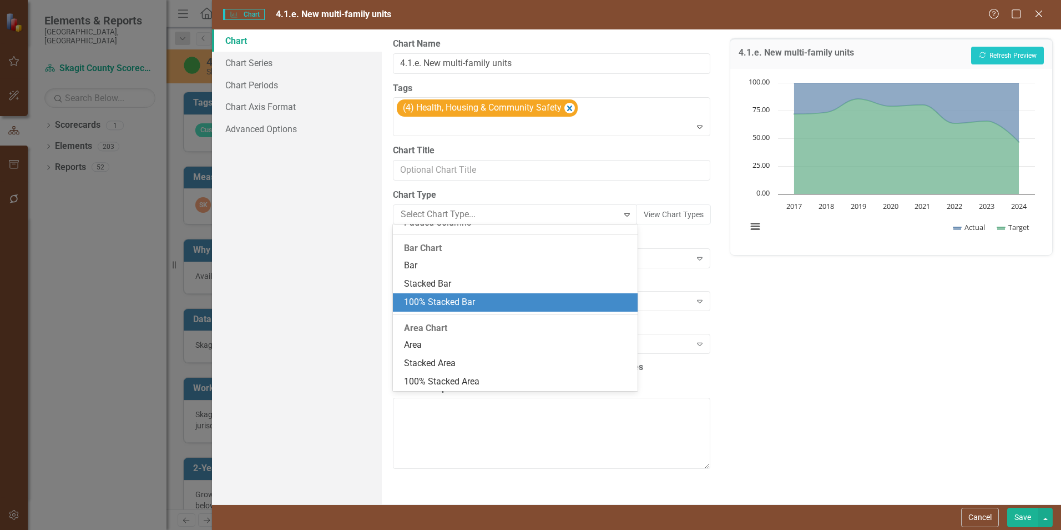
scroll to position [309, 0]
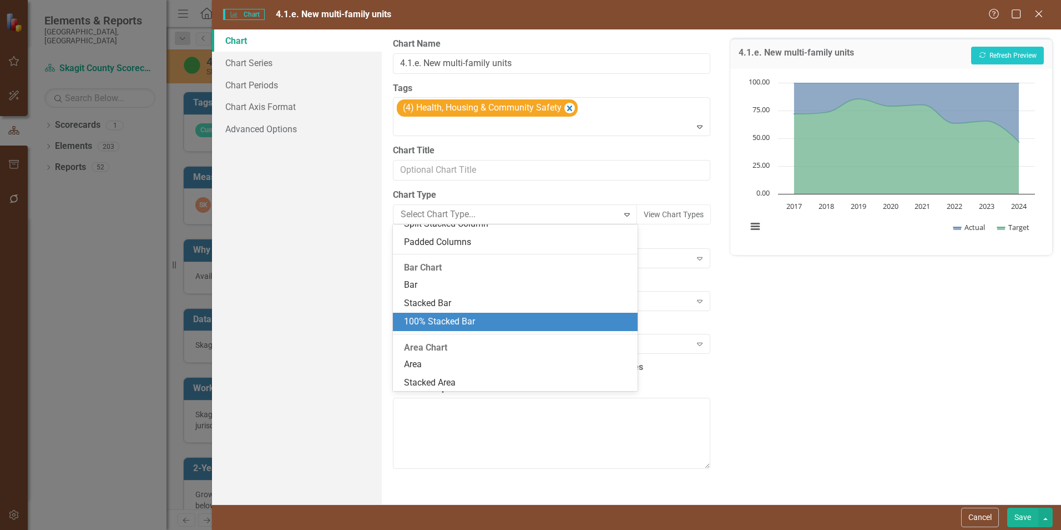
click at [604, 314] on div "100% Stacked Bar" at bounding box center [515, 322] width 245 height 18
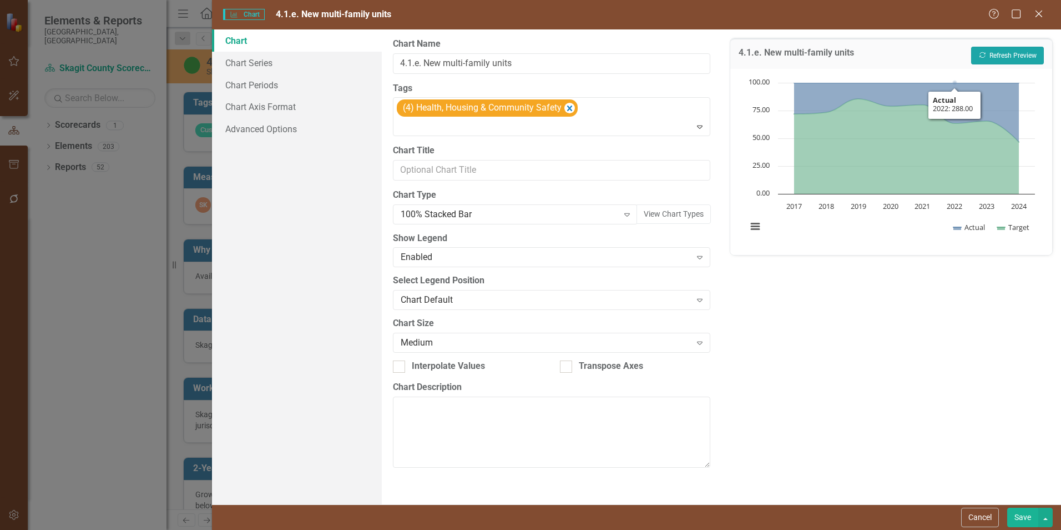
click at [997, 48] on button "Recalculate Refresh Preview" at bounding box center [1008, 56] width 73 height 18
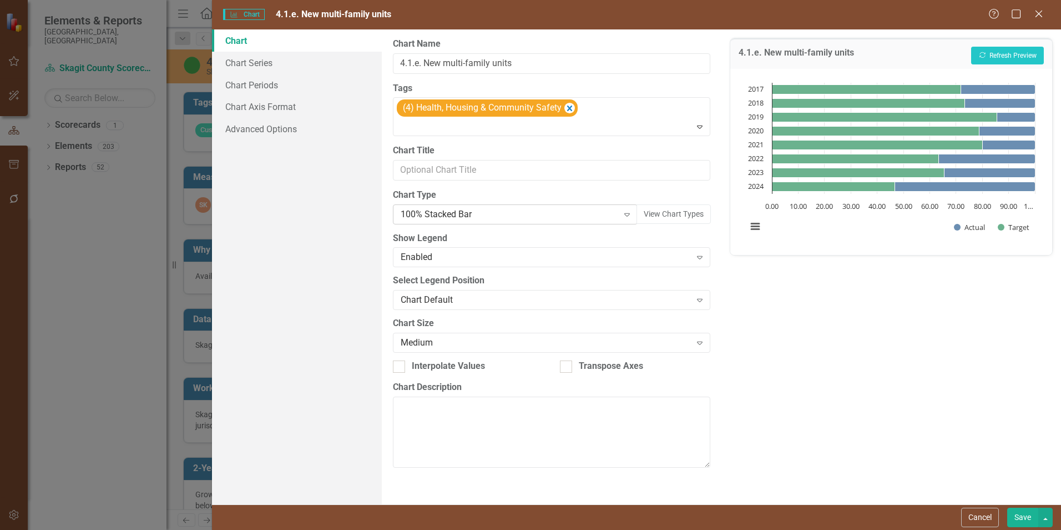
click at [625, 214] on icon "Expand" at bounding box center [627, 214] width 11 height 9
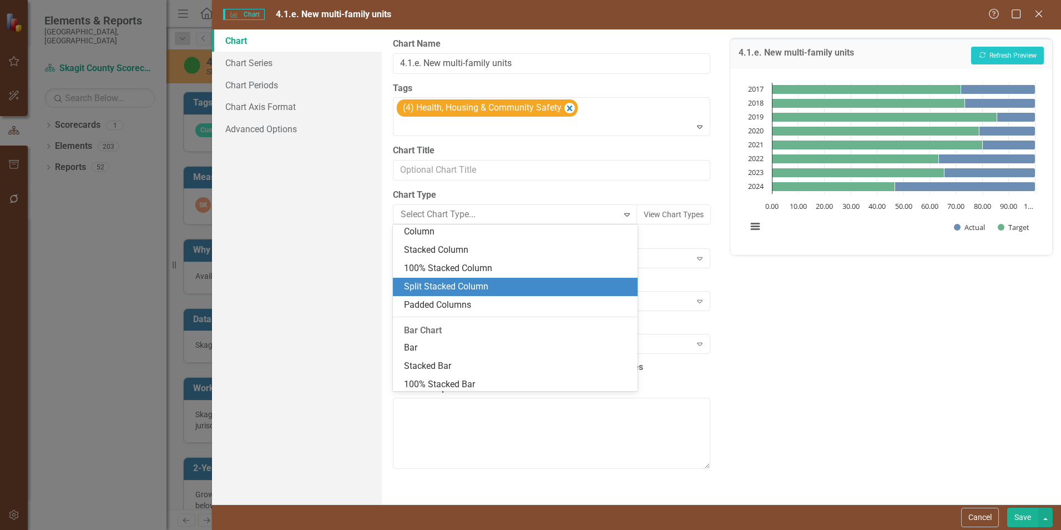
scroll to position [230, 0]
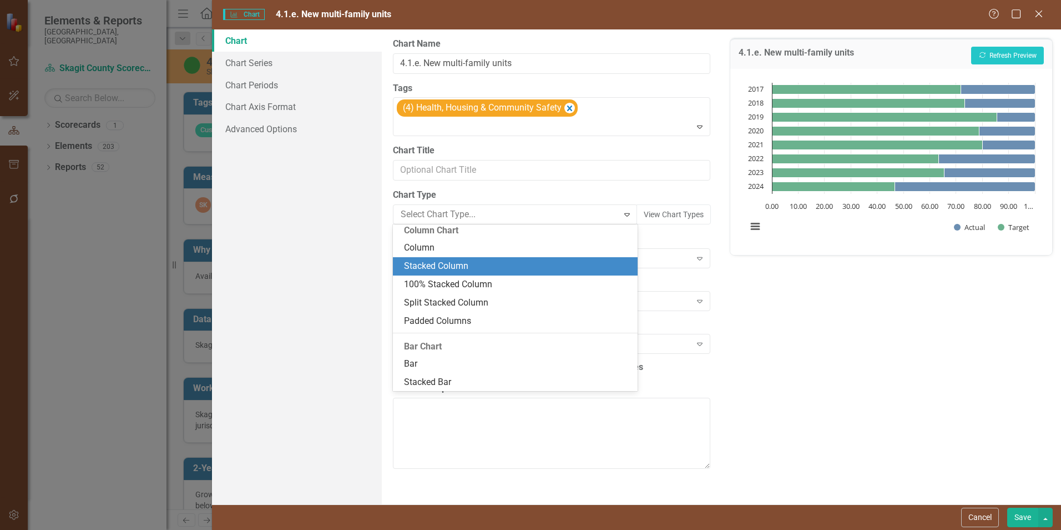
click at [586, 273] on div "Stacked Column" at bounding box center [515, 266] width 245 height 18
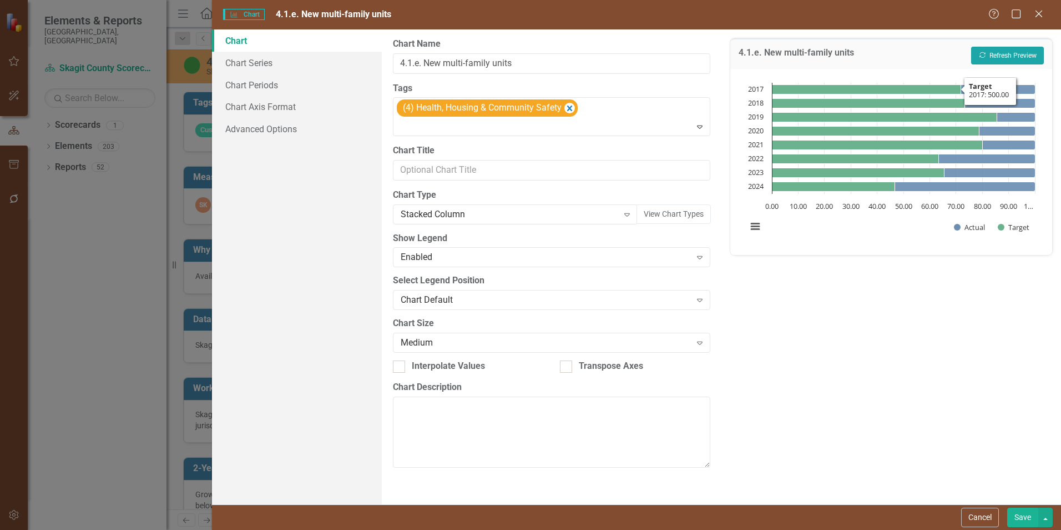
click at [989, 57] on button "Recalculate Refresh Preview" at bounding box center [1008, 56] width 73 height 18
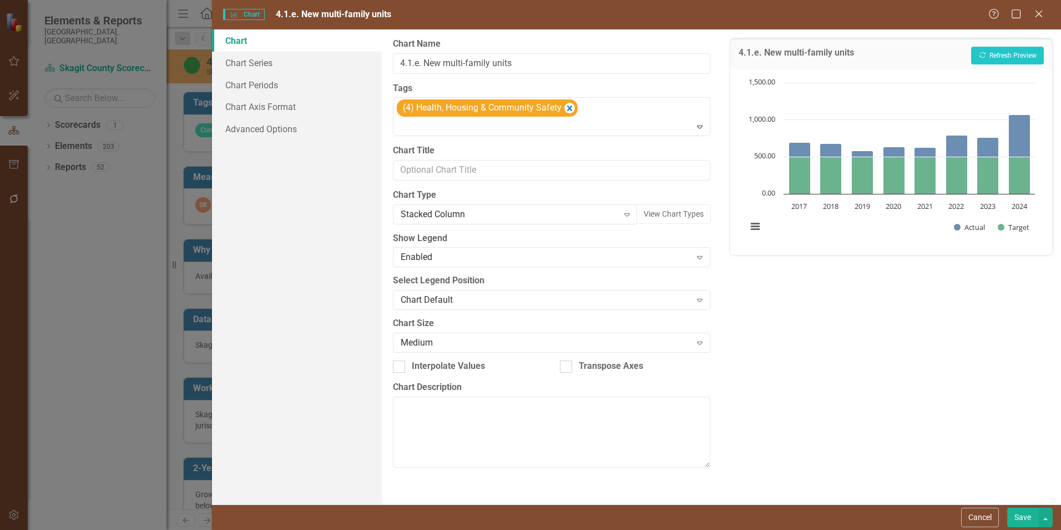
click at [1018, 514] on button "Save" at bounding box center [1023, 516] width 31 height 19
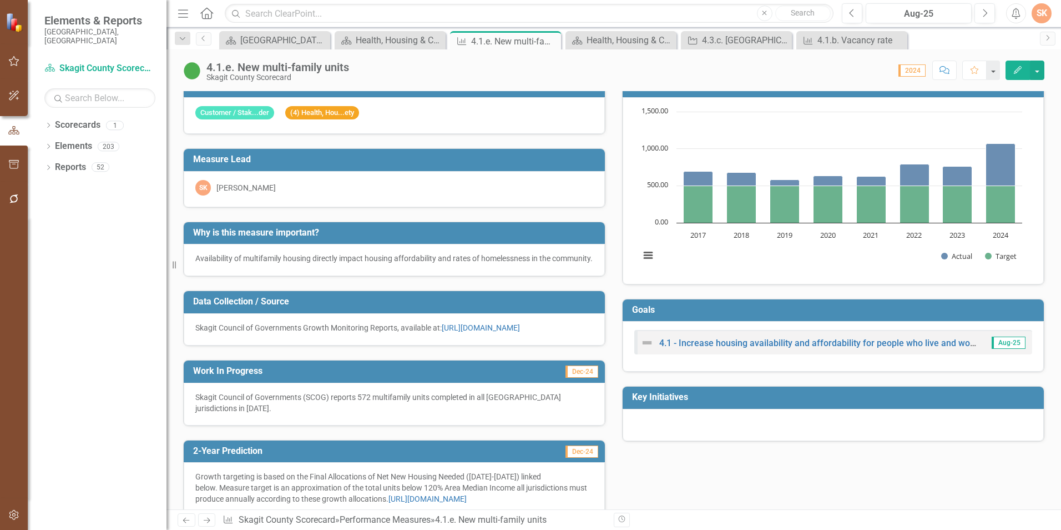
scroll to position [0, 0]
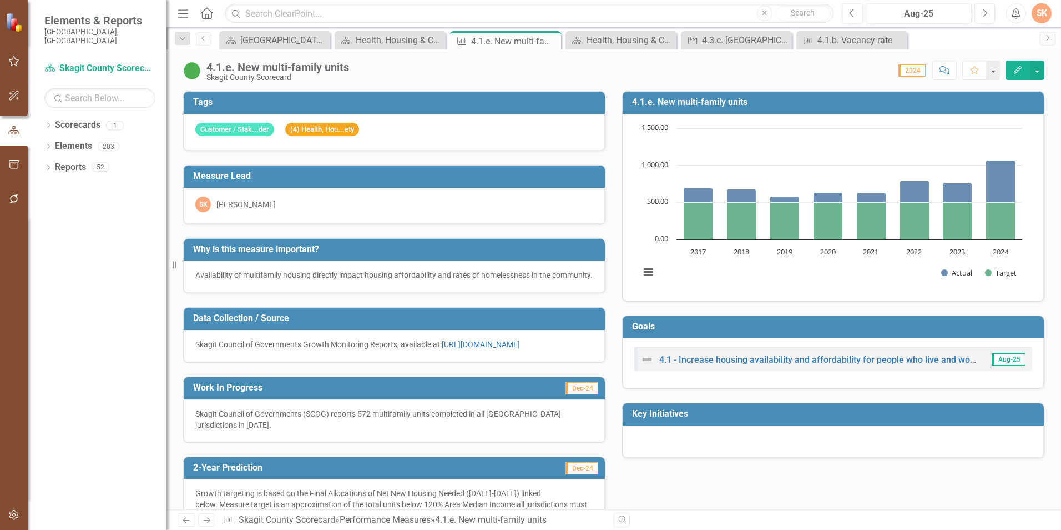
click at [475, 255] on td "Why is this measure important?" at bounding box center [396, 250] width 406 height 18
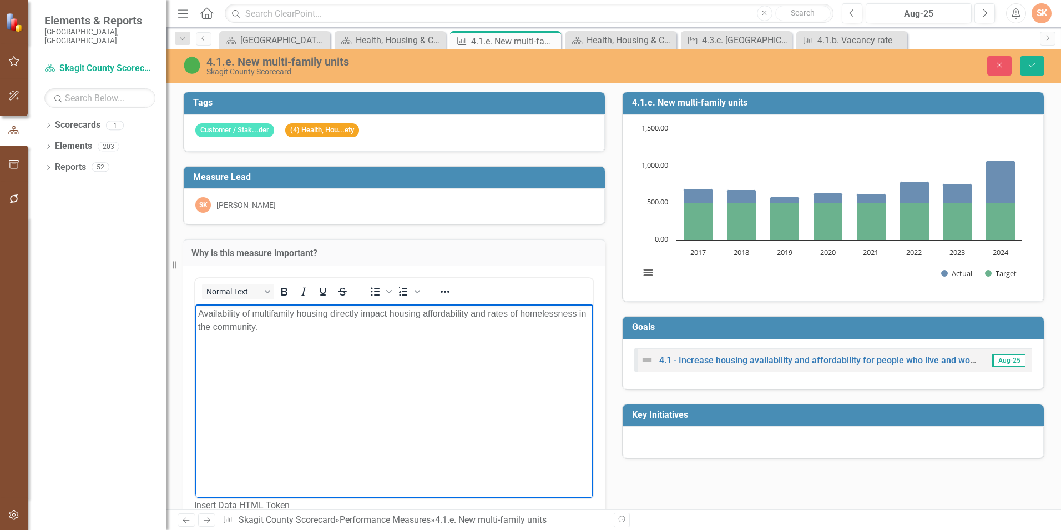
click at [422, 321] on p "Availability of multifamily housing directly impact housing affordability and r…" at bounding box center [394, 319] width 392 height 27
click at [386, 311] on p "Availability of multifamily housing directly impact housing affordability and r…" at bounding box center [394, 326] width 392 height 40
click at [386, 314] on p "Availability of multifamily housing directly impact housing affordability and r…" at bounding box center [394, 326] width 392 height 40
click at [358, 343] on p "Availability of multifamily housing directly impacts housing affordability and …" at bounding box center [394, 326] width 392 height 40
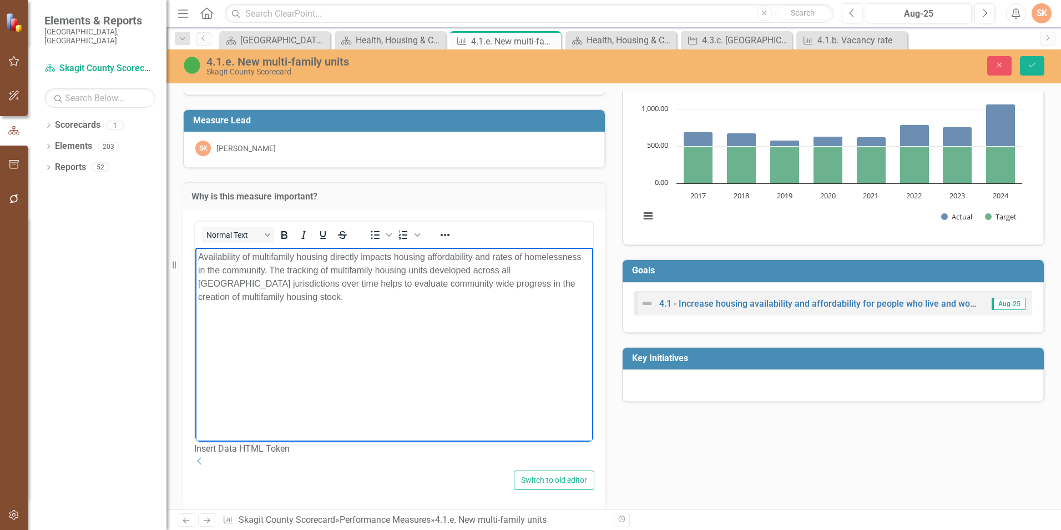
scroll to position [56, 0]
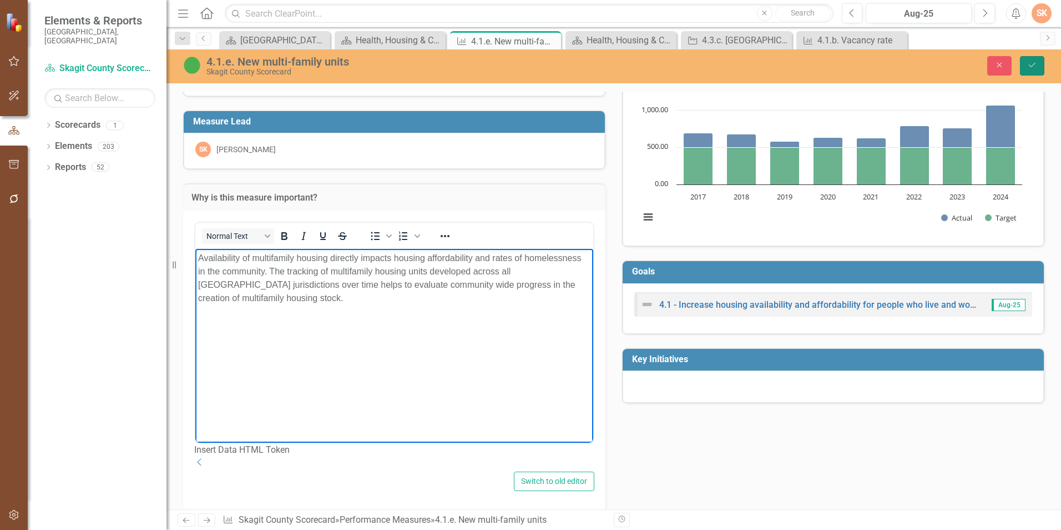
click at [1033, 69] on button "Save" at bounding box center [1032, 65] width 24 height 19
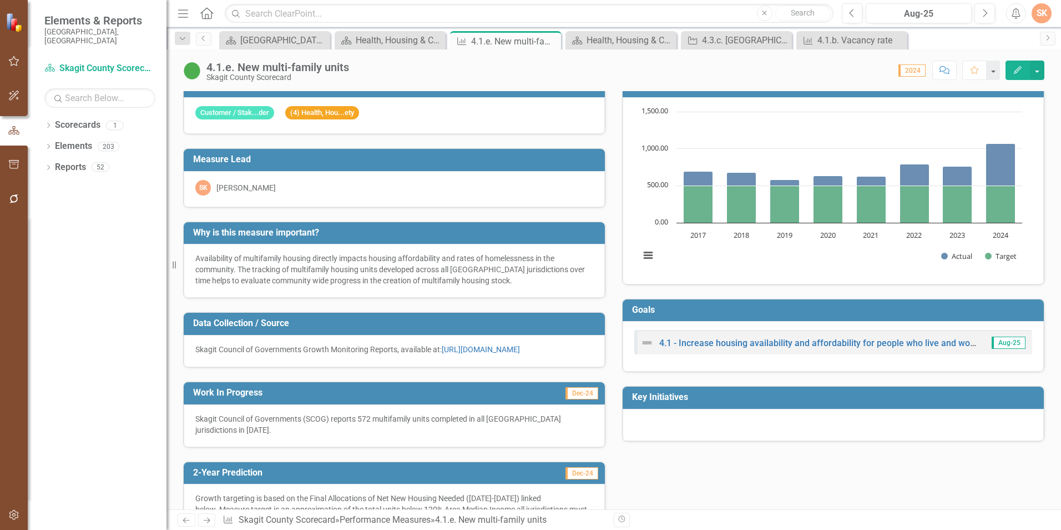
scroll to position [0, 0]
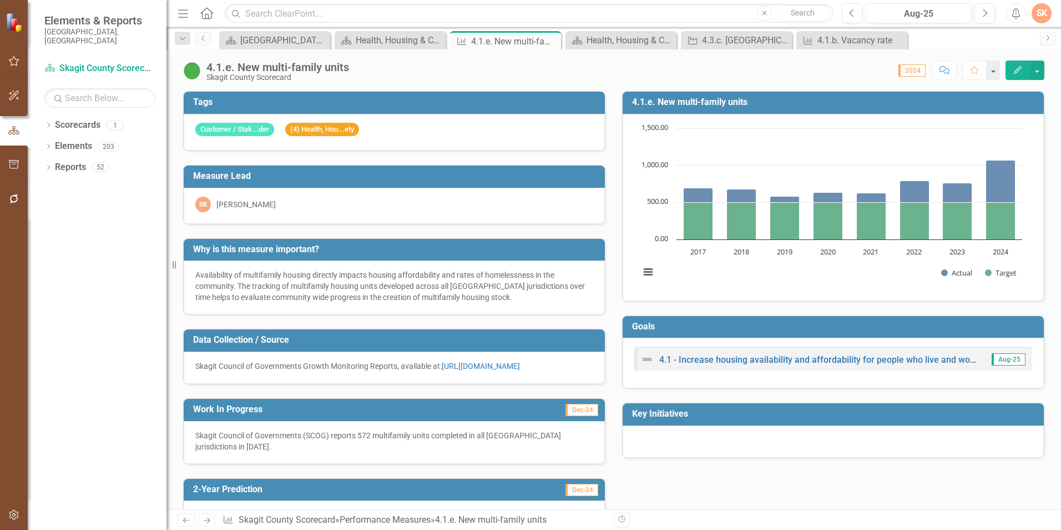
click at [1017, 99] on h3 "4.1.e. New multi-family units" at bounding box center [835, 102] width 406 height 10
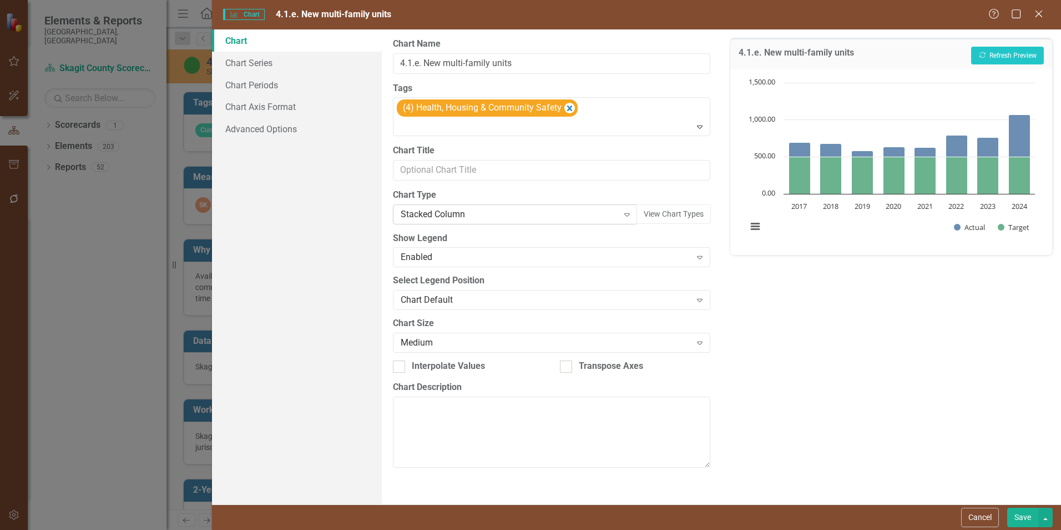
click at [629, 213] on icon at bounding box center [628, 214] width 6 height 3
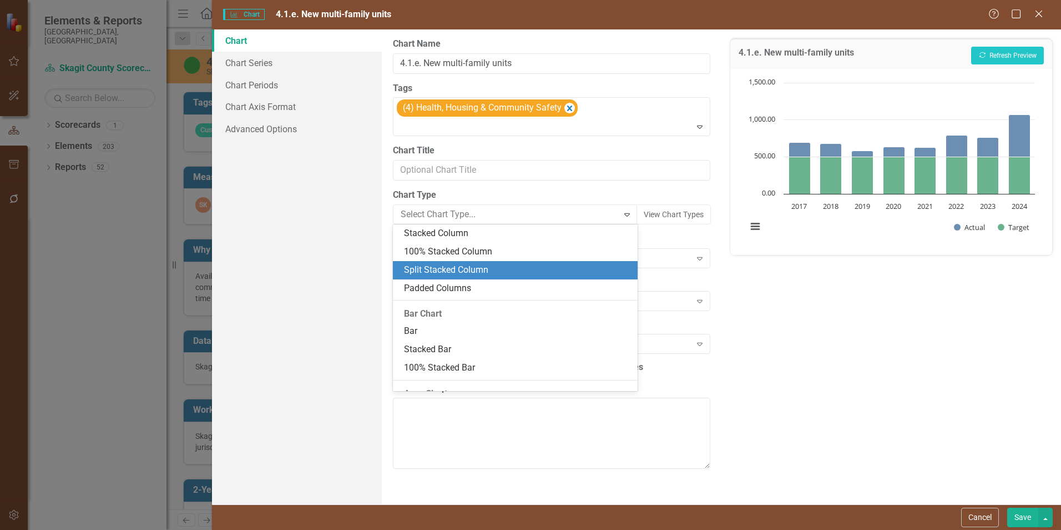
click at [591, 269] on div "Split Stacked Column" at bounding box center [517, 270] width 227 height 13
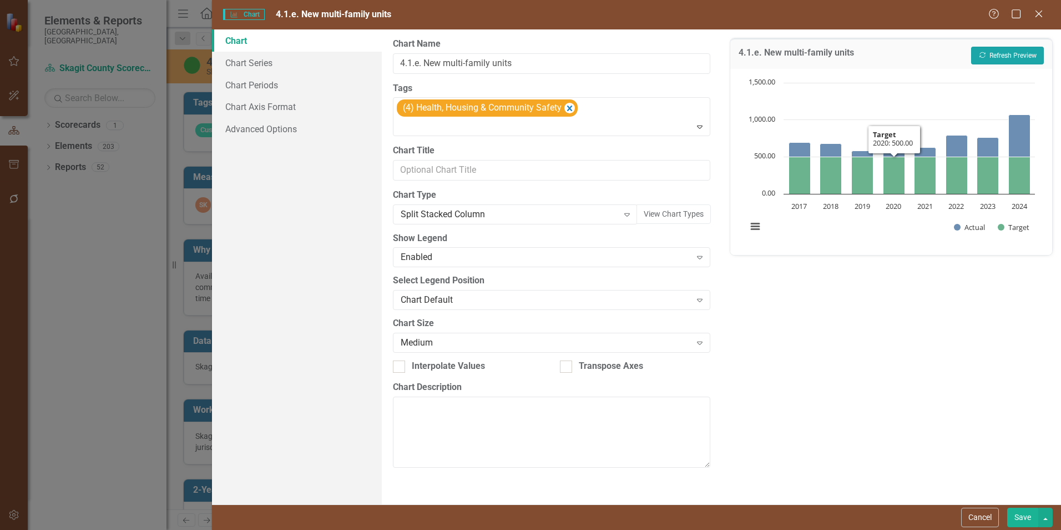
click at [997, 52] on button "Recalculate Refresh Preview" at bounding box center [1008, 56] width 73 height 18
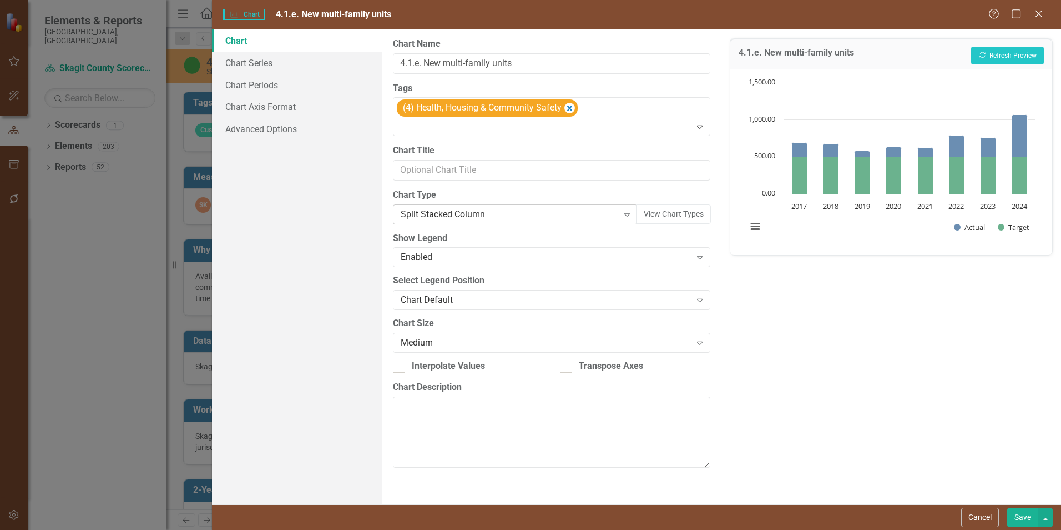
click at [628, 214] on icon "Expand" at bounding box center [627, 214] width 11 height 9
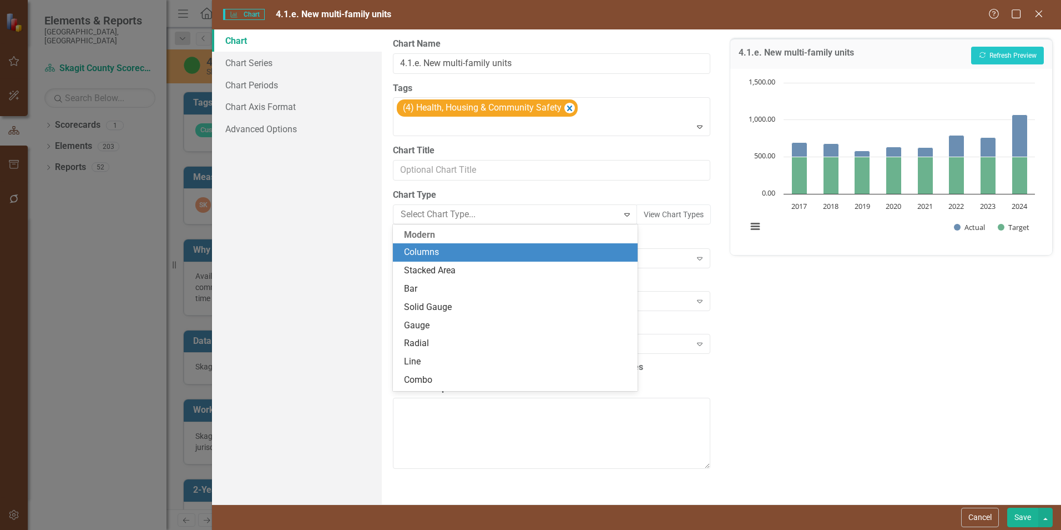
click at [503, 256] on div "Columns" at bounding box center [517, 252] width 227 height 13
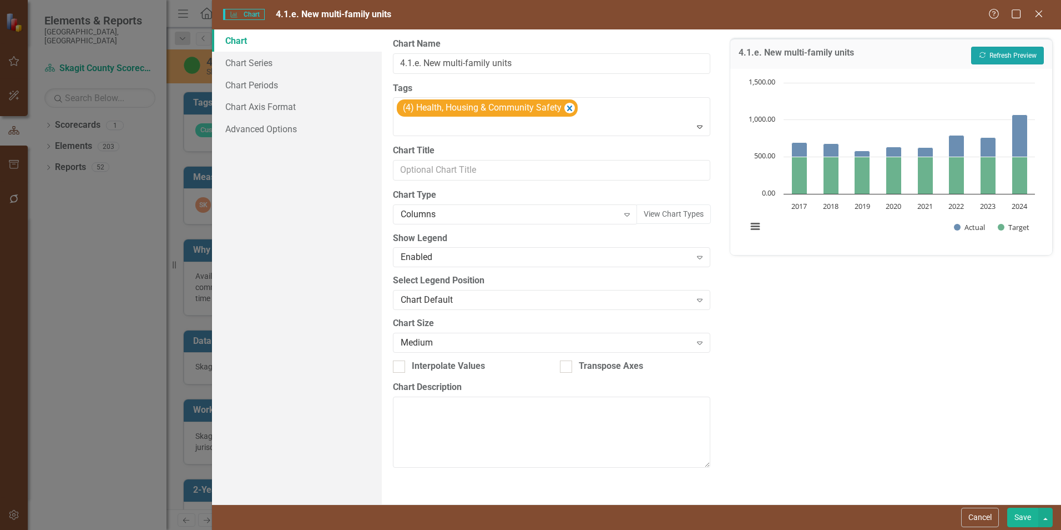
click at [991, 48] on button "Recalculate Refresh Preview" at bounding box center [1008, 56] width 73 height 18
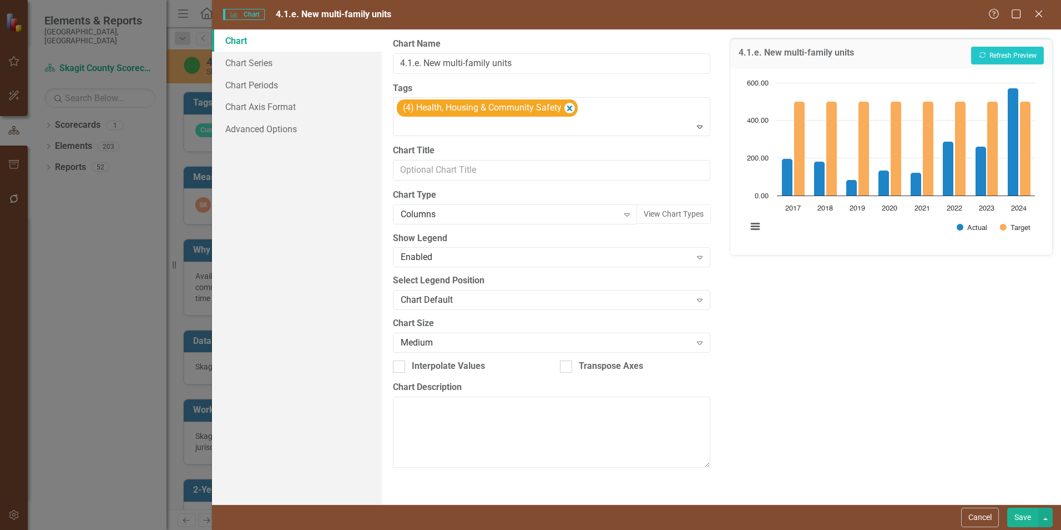
click at [1017, 519] on button "Save" at bounding box center [1023, 516] width 31 height 19
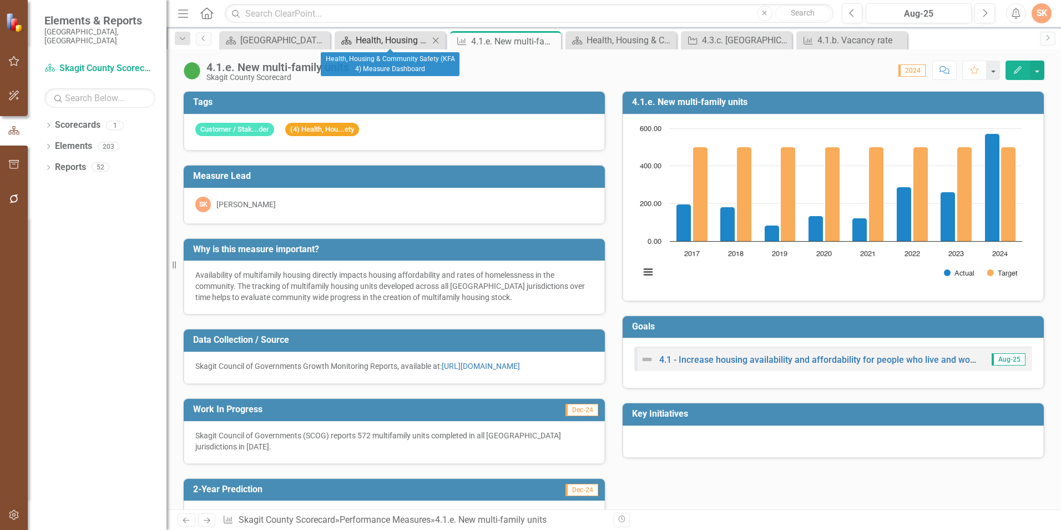
click at [365, 37] on div "Health, Housing & Community Safety (KFA 4) Measure Dashboard" at bounding box center [392, 40] width 73 height 14
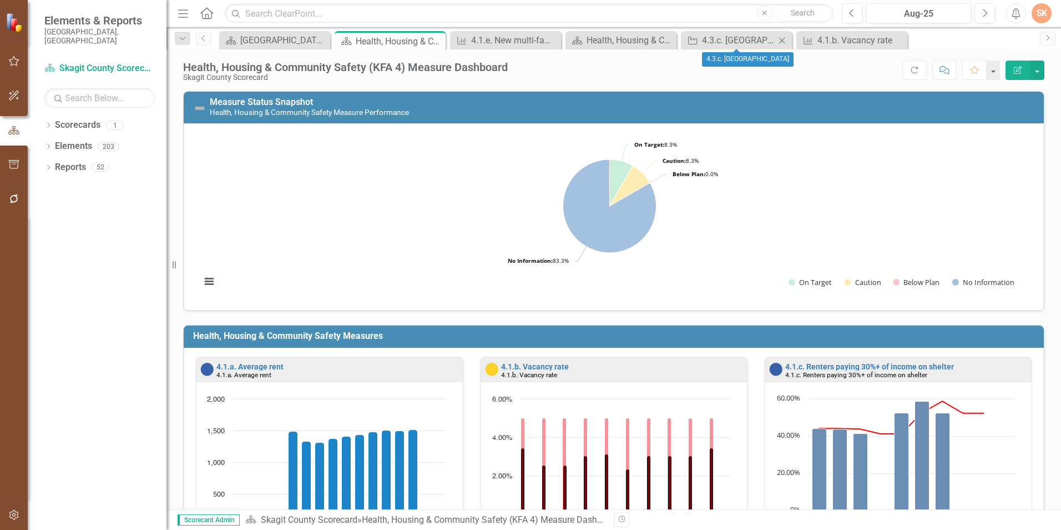
click at [785, 44] on icon "Close" at bounding box center [782, 40] width 11 height 9
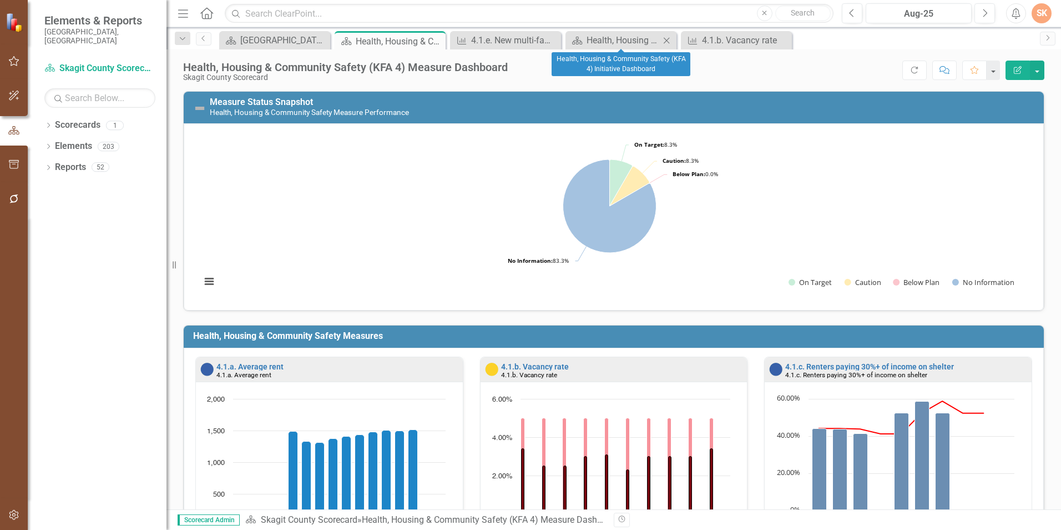
click at [668, 43] on icon "Close" at bounding box center [666, 40] width 11 height 9
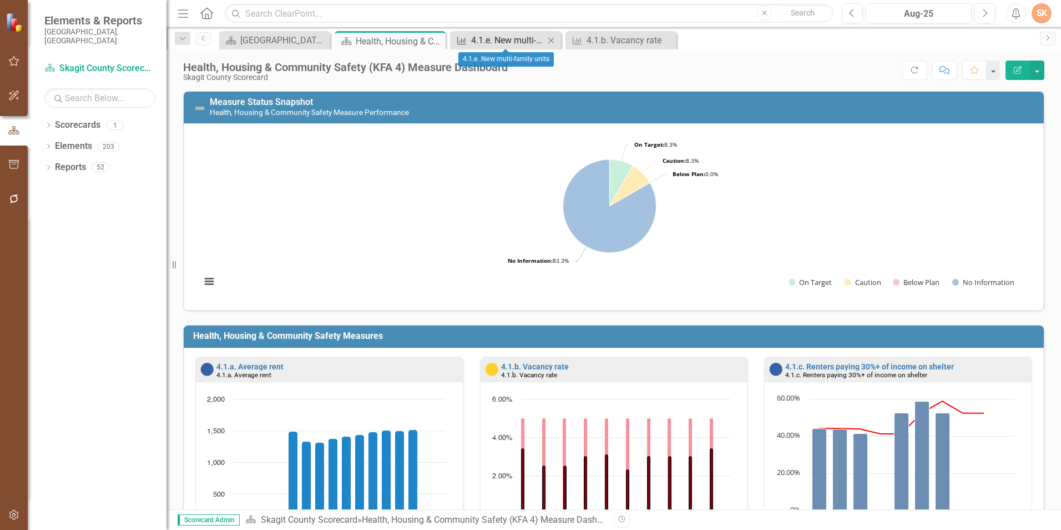
click at [516, 40] on div "4.1.e. New multi-family units" at bounding box center [507, 40] width 73 height 14
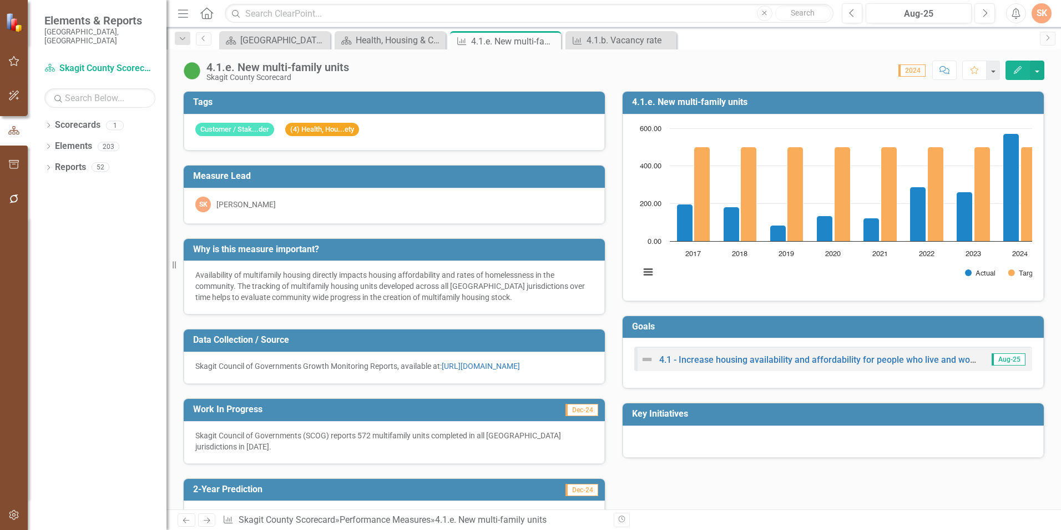
click at [0, 0] on icon "Close" at bounding box center [0, 0] width 0 height 0
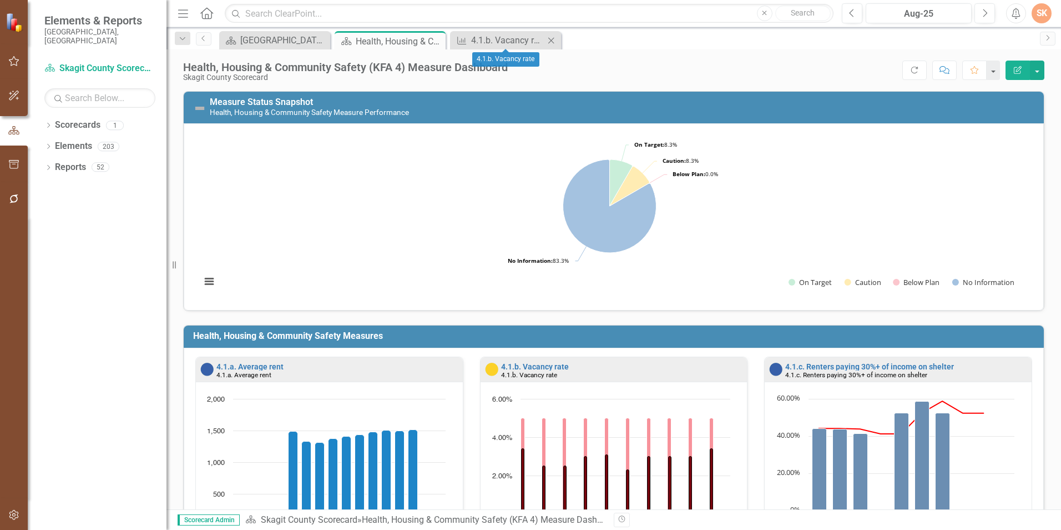
drag, startPoint x: 516, startPoint y: 40, endPoint x: 553, endPoint y: 41, distance: 37.2
click at [553, 41] on icon "Close" at bounding box center [551, 40] width 11 height 9
click at [562, 61] on div "Score: N/A Aug-25 Completed Refresh Comment Favorite Edit Report" at bounding box center [779, 70] width 531 height 19
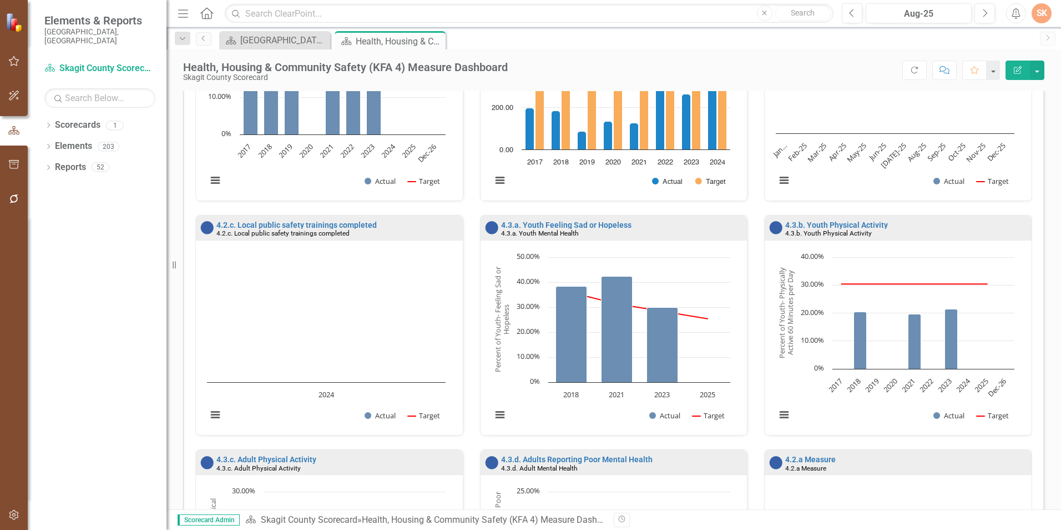
scroll to position [1, 0]
click at [324, 465] on div "4.3.c. Adult Physical Activity" at bounding box center [339, 467] width 244 height 8
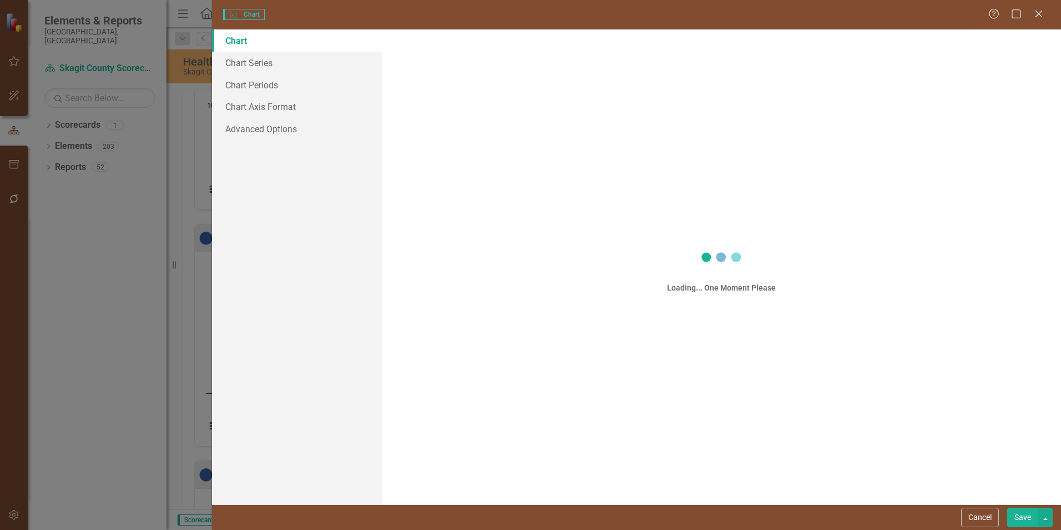
scroll to position [619, 0]
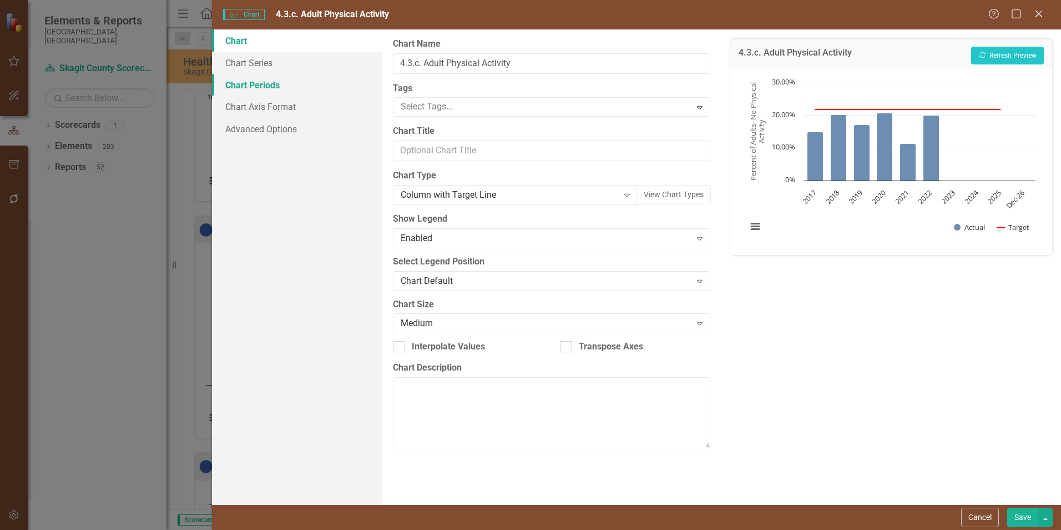
click at [252, 80] on link "Chart Periods" at bounding box center [297, 85] width 170 height 22
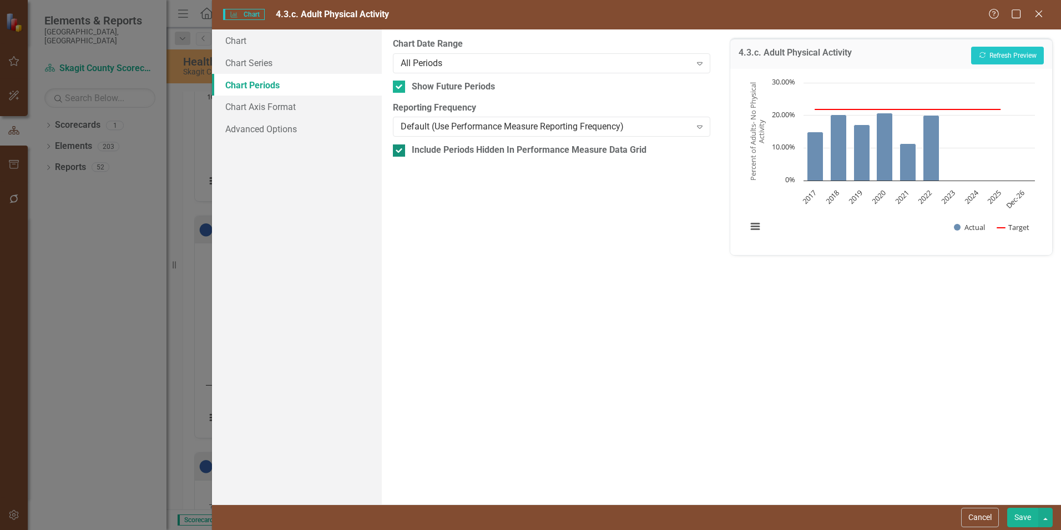
click at [565, 157] on div "Include Periods Hidden In Performance Measure Data Grid" at bounding box center [529, 150] width 235 height 13
click at [400, 152] on input "Include Periods Hidden In Performance Measure Data Grid" at bounding box center [396, 147] width 7 height 7
checkbox input "false"
click at [985, 51] on button "Recalculate Refresh Preview" at bounding box center [1008, 56] width 73 height 18
click at [524, 130] on div "Default (Use Performance Measure Reporting Frequency)" at bounding box center [546, 126] width 290 height 13
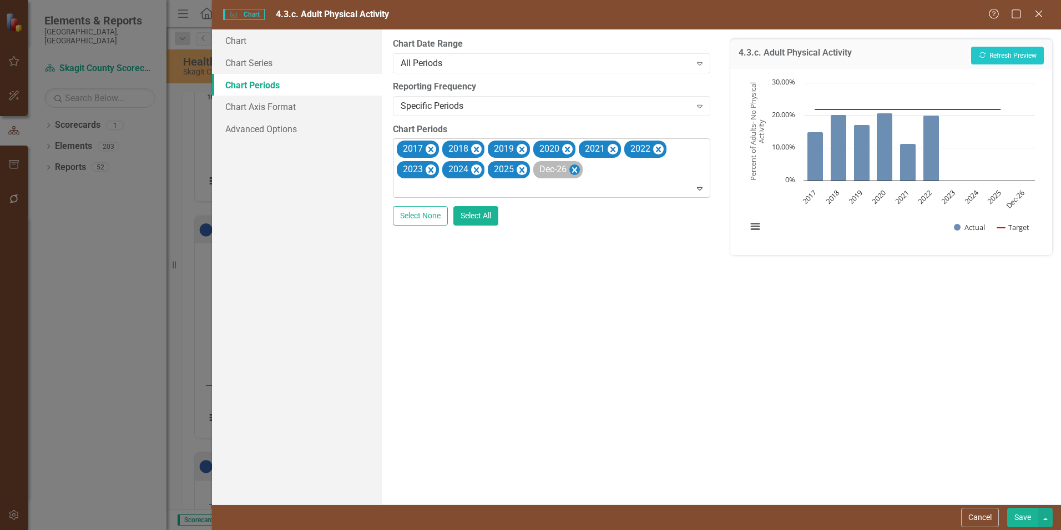
click at [573, 166] on icon "Remove Dec-26" at bounding box center [575, 170] width 11 height 14
click at [522, 170] on icon "Remove 2025" at bounding box center [522, 170] width 5 height 6
click at [477, 170] on icon "Remove 2024" at bounding box center [476, 170] width 5 height 6
click at [432, 173] on icon "Remove 2023" at bounding box center [431, 170] width 11 height 14
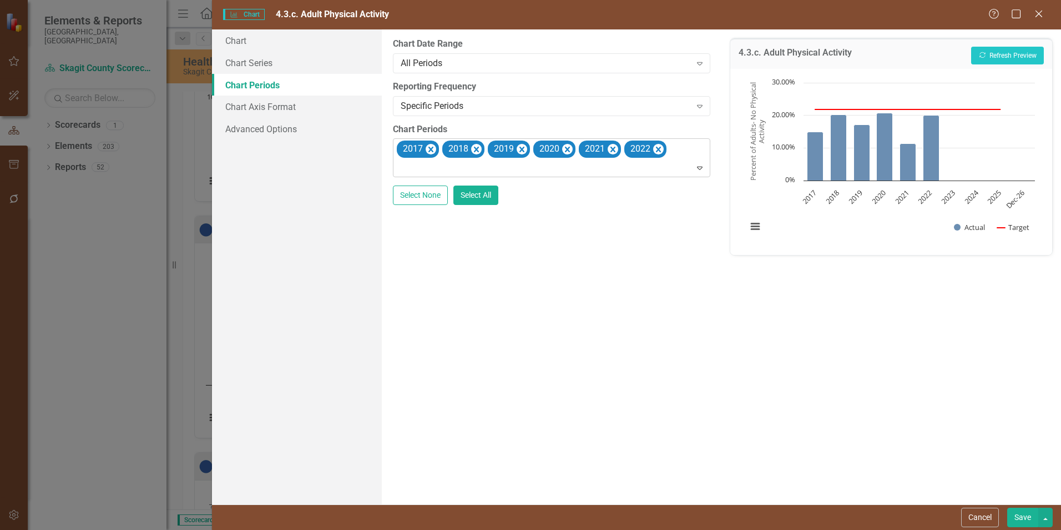
click at [1027, 512] on button "Save" at bounding box center [1023, 516] width 31 height 19
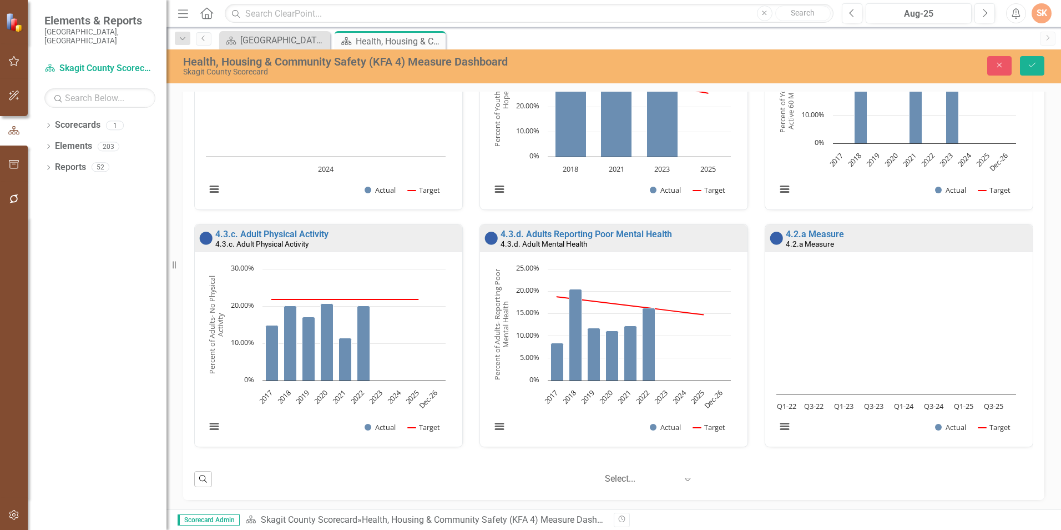
scroll to position [849, 0]
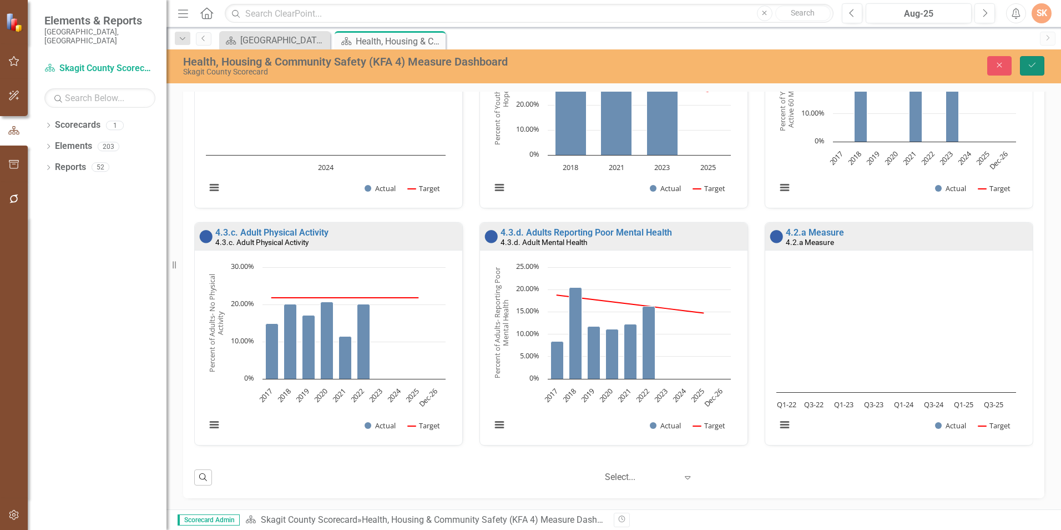
click at [1033, 65] on icon "Save" at bounding box center [1033, 65] width 10 height 8
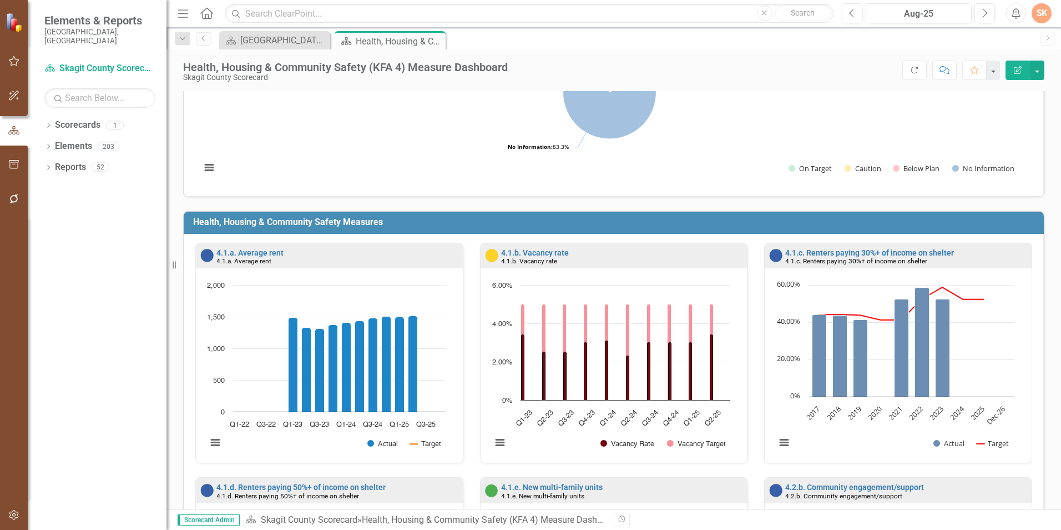
scroll to position [58, 0]
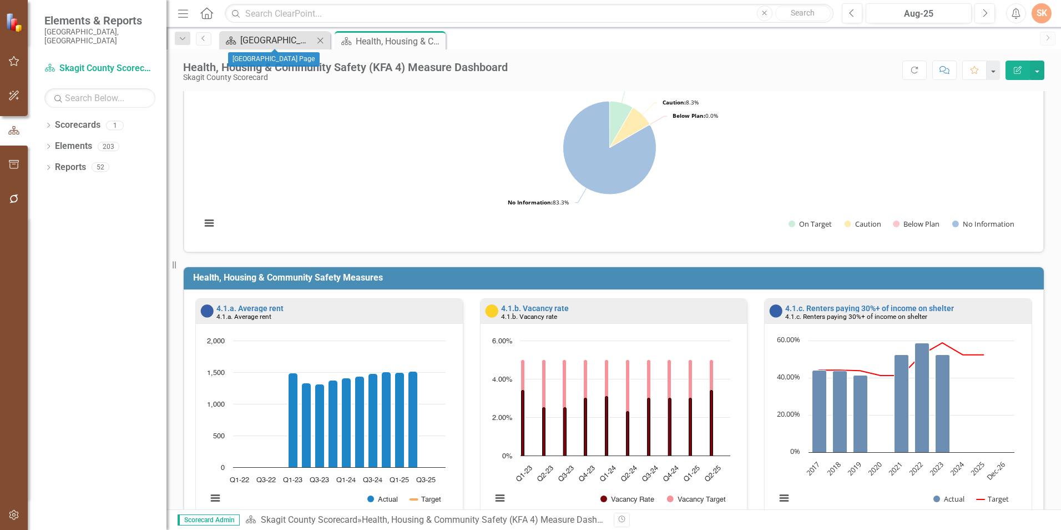
click at [296, 38] on div "[GEOGRAPHIC_DATA] Page" at bounding box center [276, 40] width 73 height 14
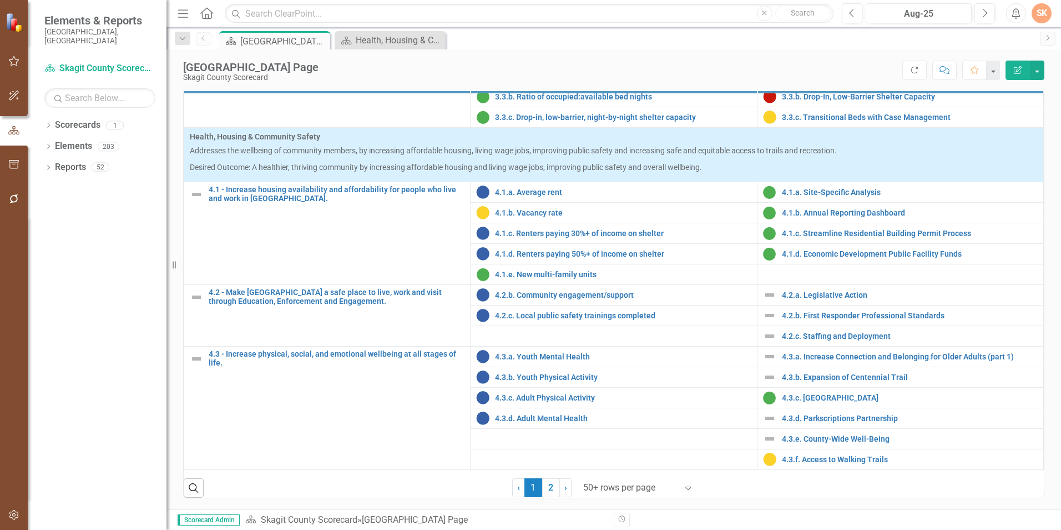
scroll to position [446, 0]
click at [545, 417] on link "4.3.d. Adult Mental Health" at bounding box center [623, 418] width 256 height 8
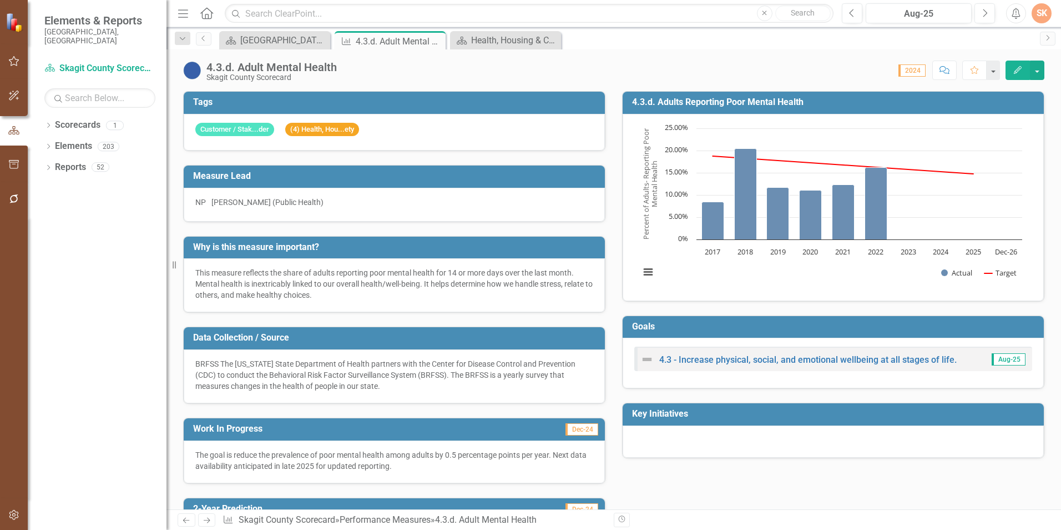
click at [877, 99] on h3 "4.3.d. Adults Reporting Poor Mental Health" at bounding box center [835, 102] width 406 height 10
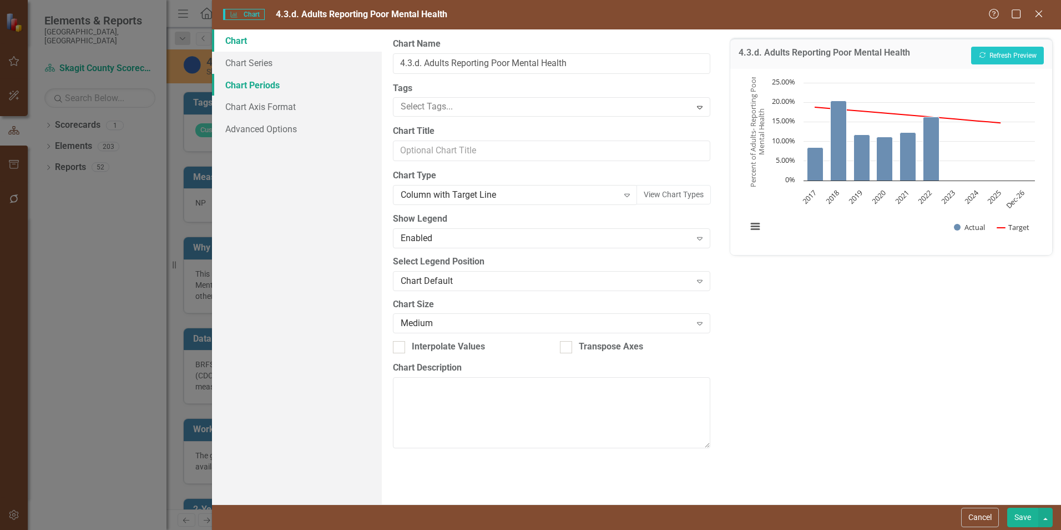
click at [287, 90] on link "Chart Periods" at bounding box center [297, 85] width 170 height 22
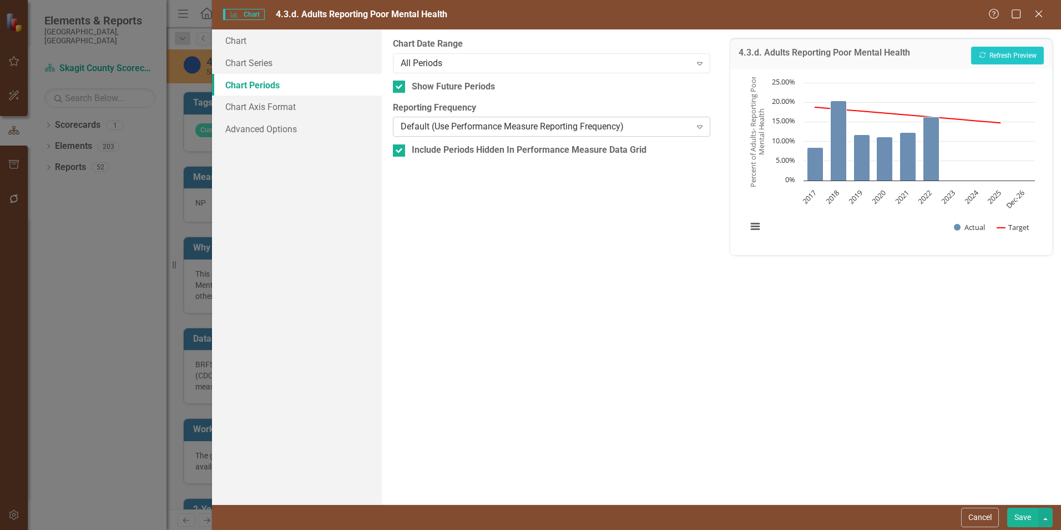
click at [700, 126] on icon at bounding box center [700, 126] width 6 height 3
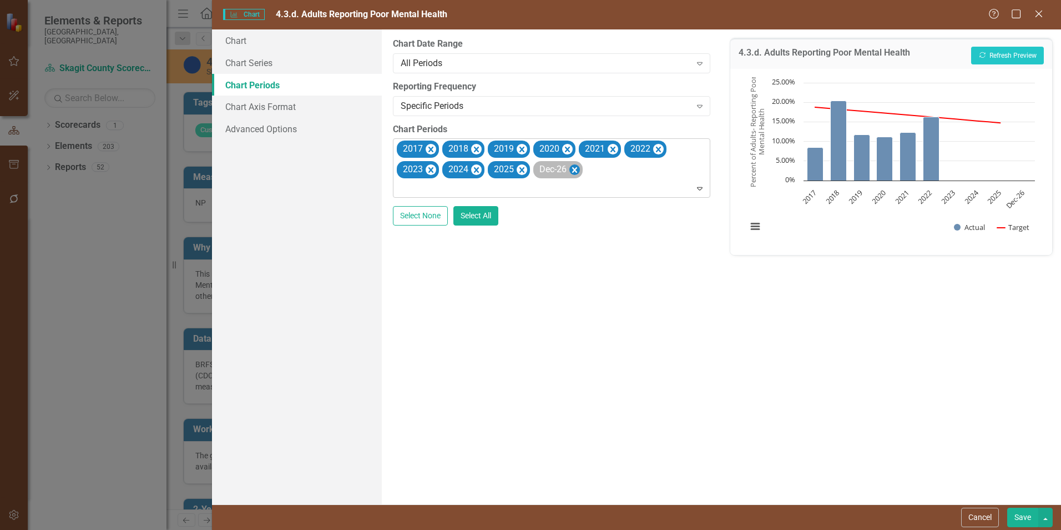
click at [576, 168] on icon "Remove Dec-26" at bounding box center [575, 170] width 11 height 14
click at [526, 173] on icon "Remove 2025" at bounding box center [522, 170] width 11 height 14
drag, startPoint x: 480, startPoint y: 173, endPoint x: 443, endPoint y: 181, distance: 37.5
click at [479, 173] on icon "Remove 2024" at bounding box center [476, 170] width 11 height 14
click at [433, 166] on icon "Remove 2023" at bounding box center [431, 170] width 11 height 14
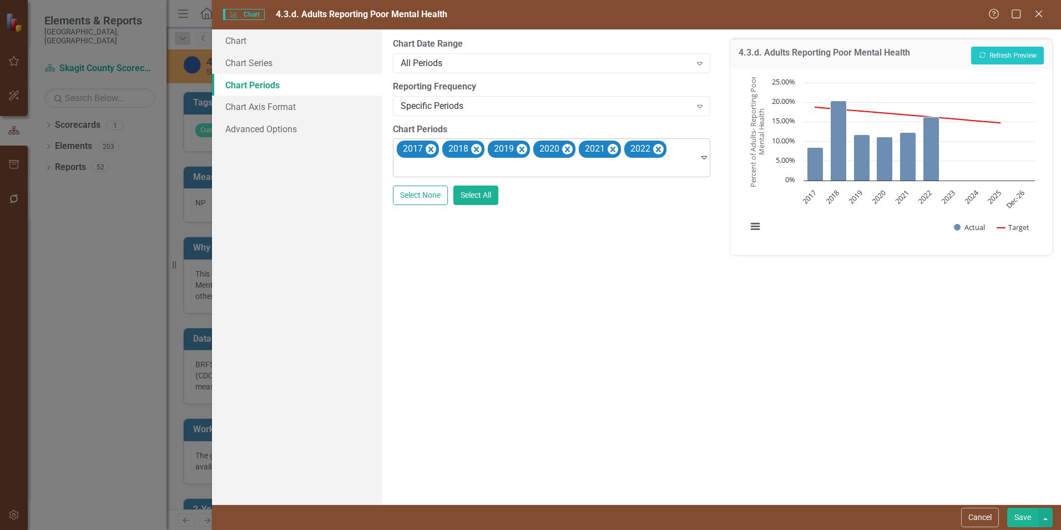
click at [1030, 513] on button "Save" at bounding box center [1023, 516] width 31 height 19
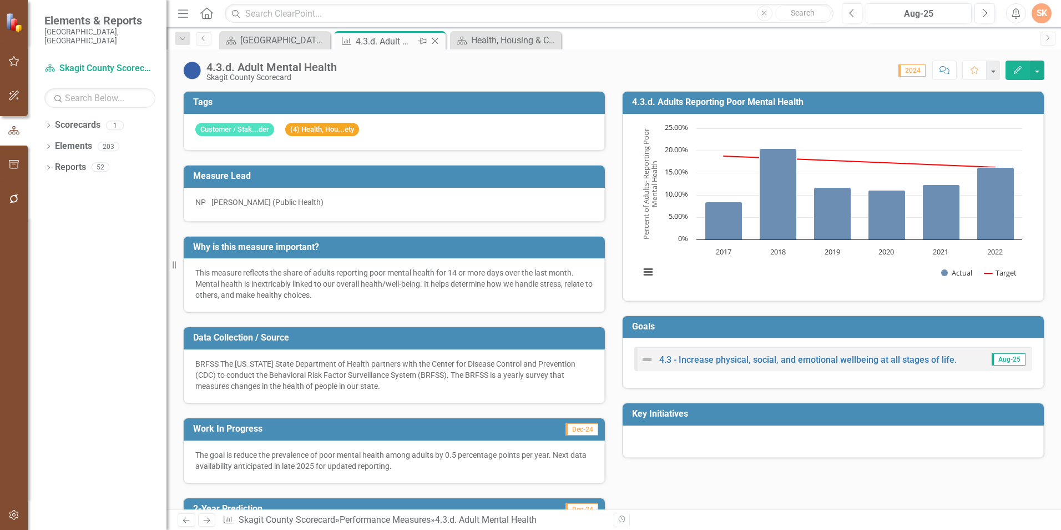
click at [434, 41] on icon "Close" at bounding box center [435, 41] width 11 height 9
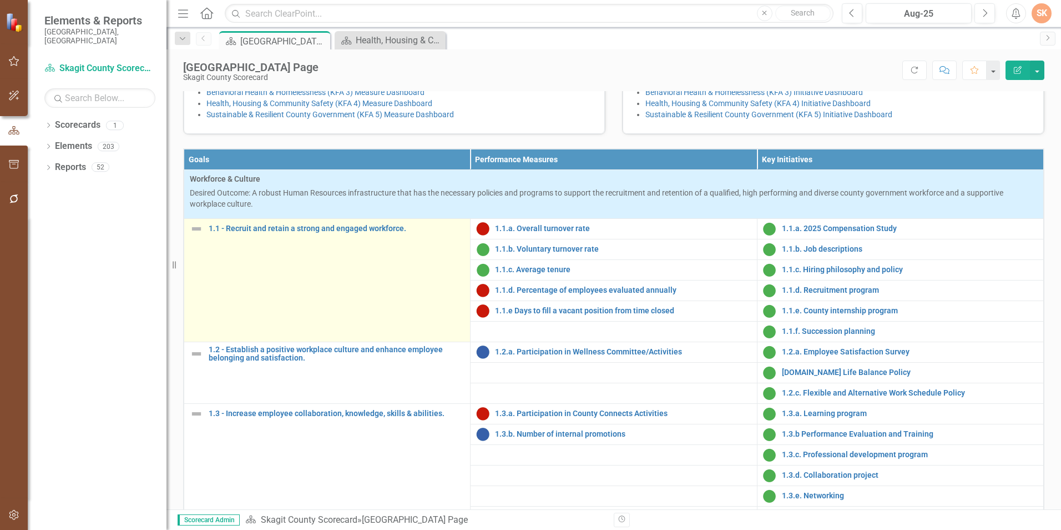
scroll to position [278, 0]
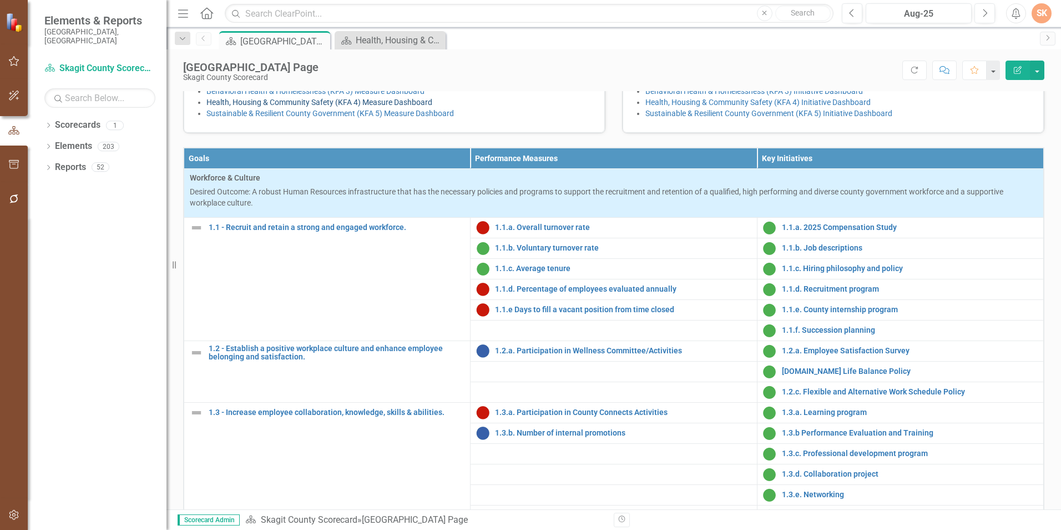
click at [386, 107] on link "Health, Housing & Community Safety (KFA 4) Measure Dashboard" at bounding box center [320, 102] width 226 height 9
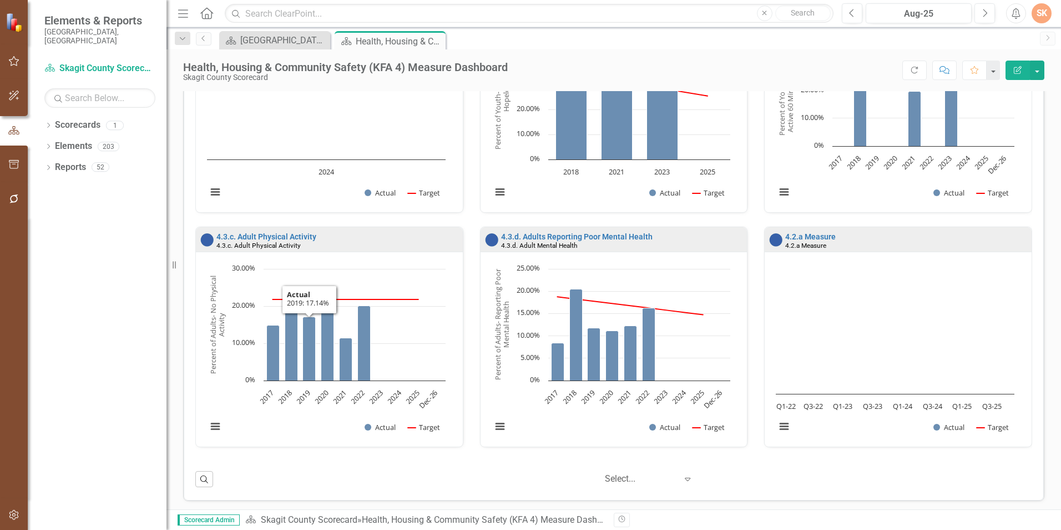
scroll to position [836, 0]
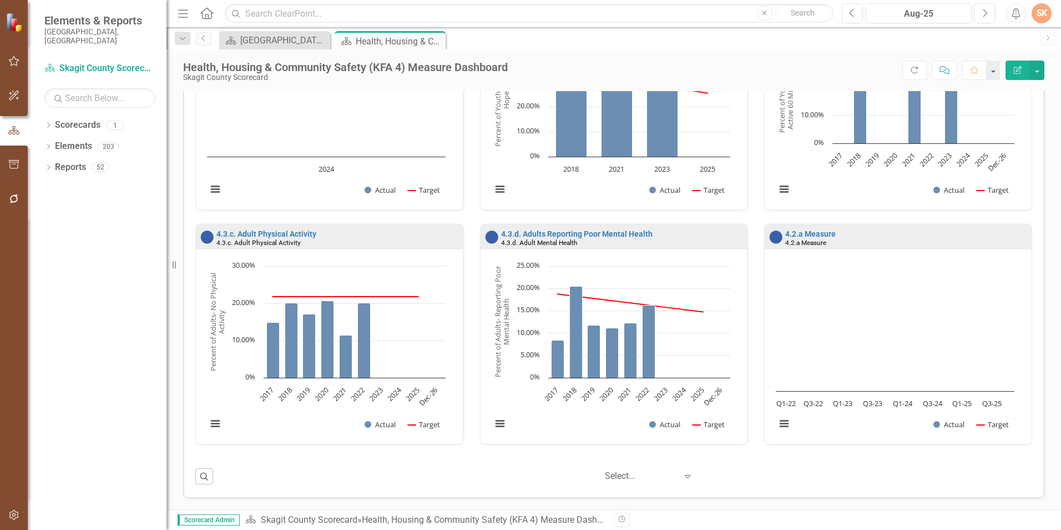
click at [388, 233] on div "4.3.c. Adult Physical Activity" at bounding box center [339, 234] width 244 height 8
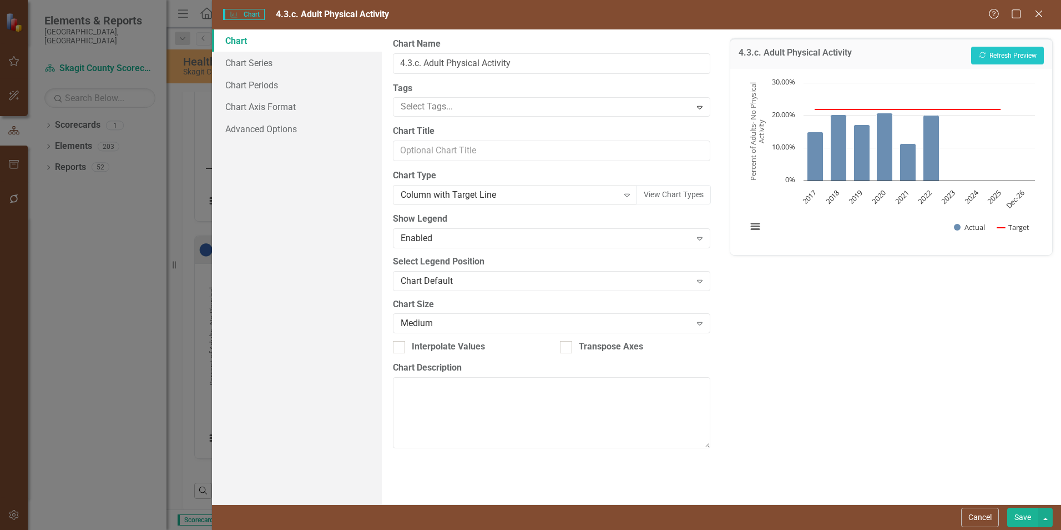
scroll to position [847, 0]
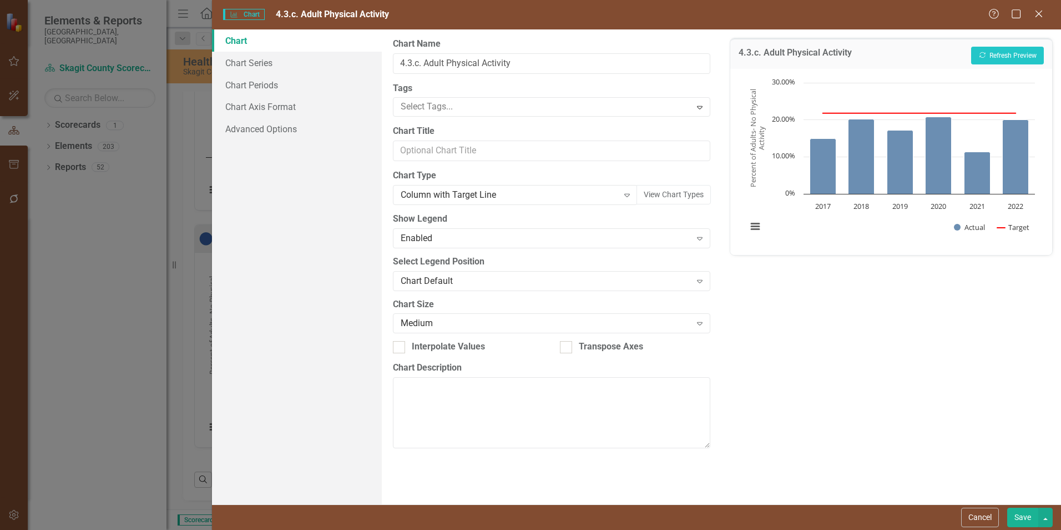
click at [1019, 511] on button "Save" at bounding box center [1023, 516] width 31 height 19
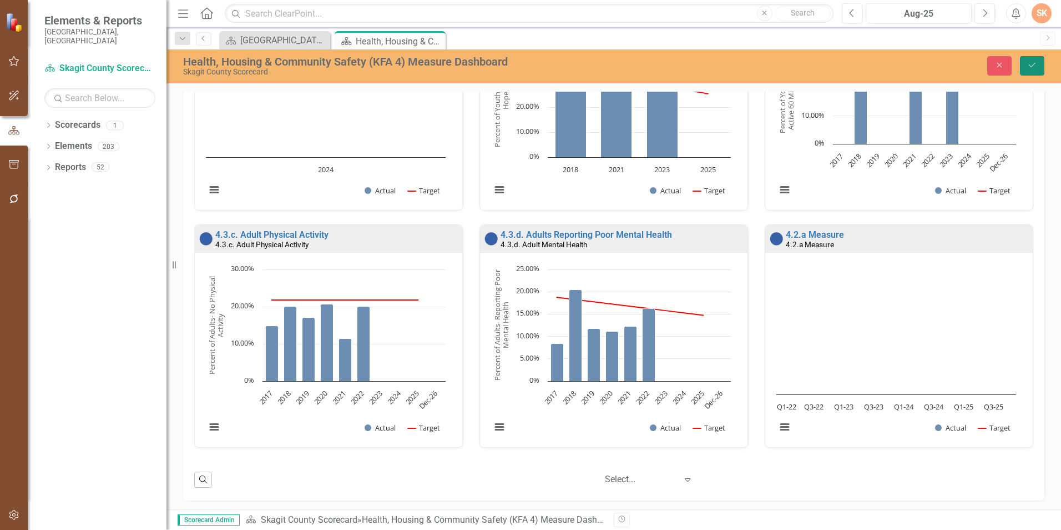
click at [1031, 59] on button "Save" at bounding box center [1032, 65] width 24 height 19
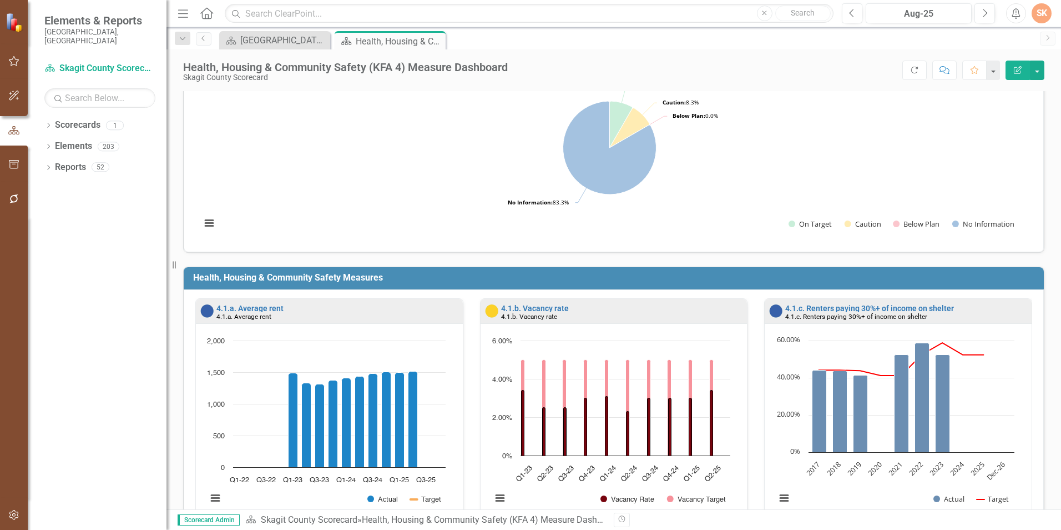
scroll to position [0, 0]
